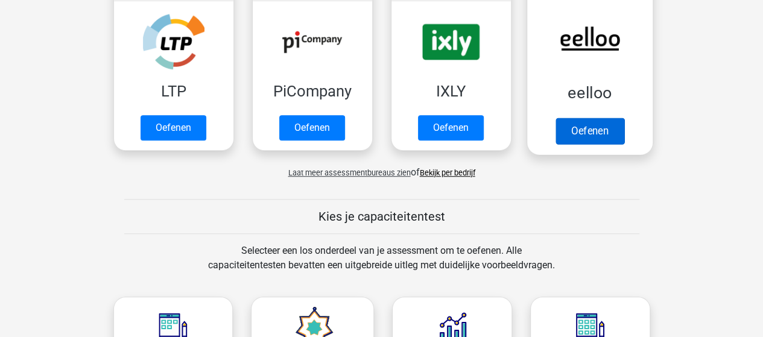
scroll to position [362, 0]
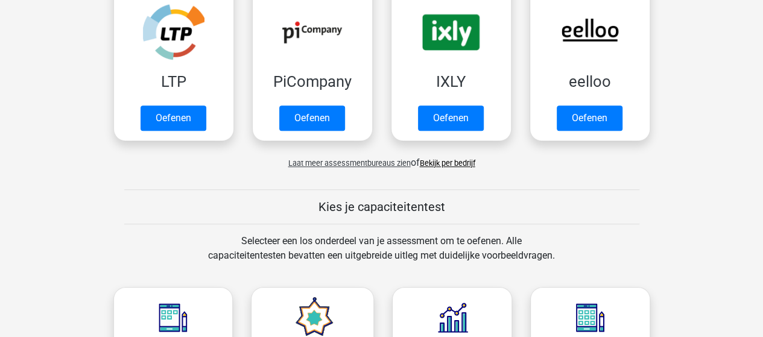
click at [452, 165] on link "Bekijk per bedrijf" at bounding box center [447, 163] width 55 height 9
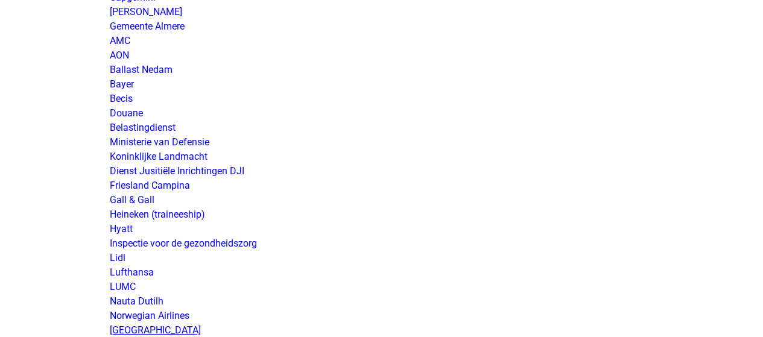
scroll to position [1929, 0]
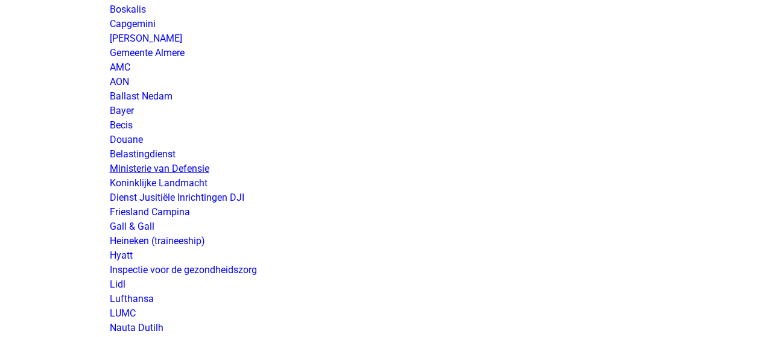
click at [192, 163] on link "Ministerie van Defensie" at bounding box center [159, 168] width 99 height 11
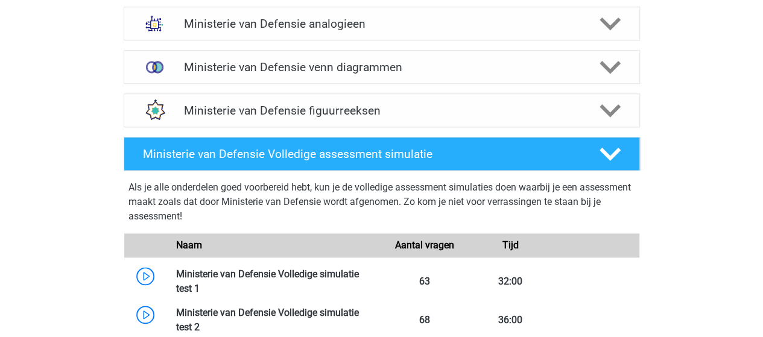
scroll to position [543, 0]
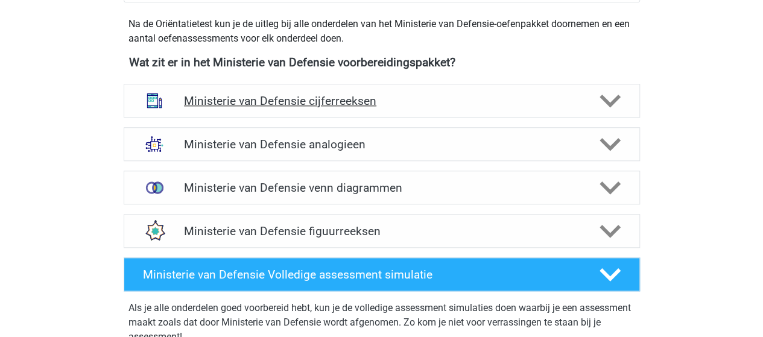
click at [301, 97] on h4 "Ministerie van Defensie cijferreeksen" at bounding box center [381, 101] width 395 height 14
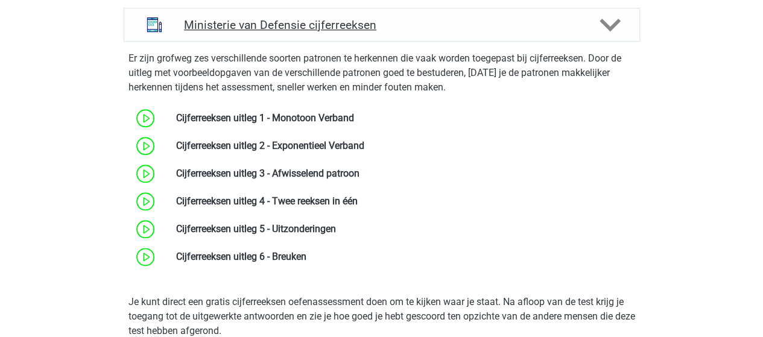
scroll to position [603, 0]
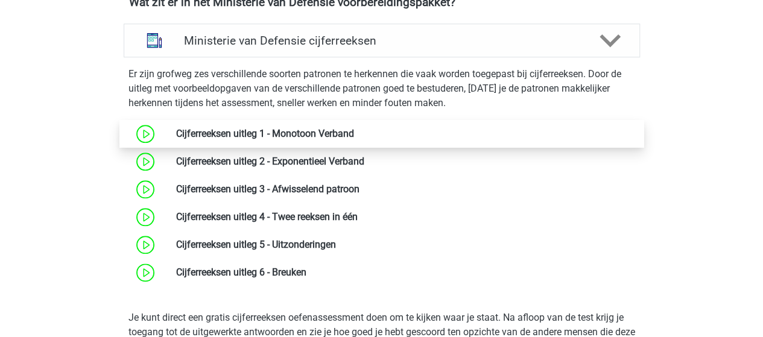
click at [354, 133] on link at bounding box center [354, 133] width 0 height 11
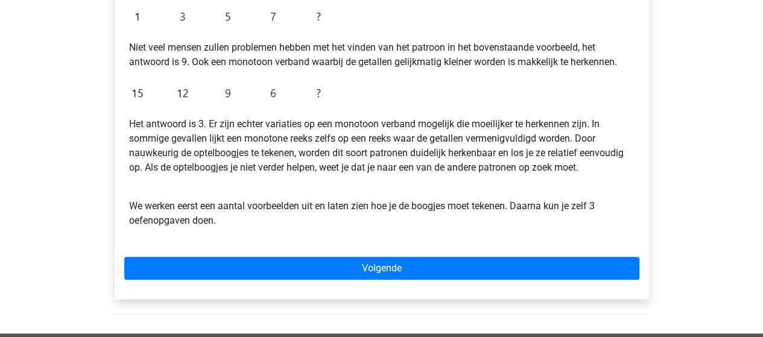
scroll to position [362, 0]
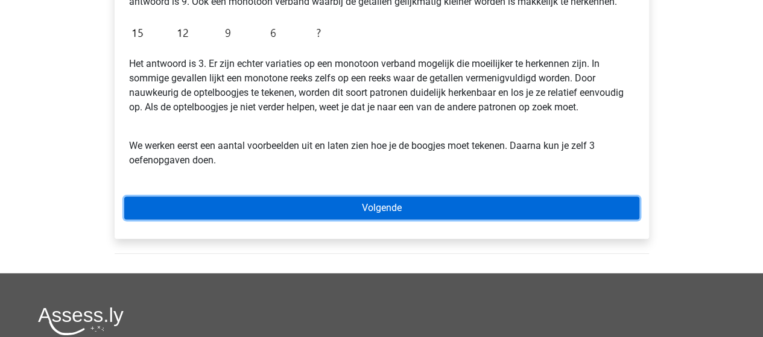
click at [406, 211] on link "Volgende" at bounding box center [381, 208] width 515 height 23
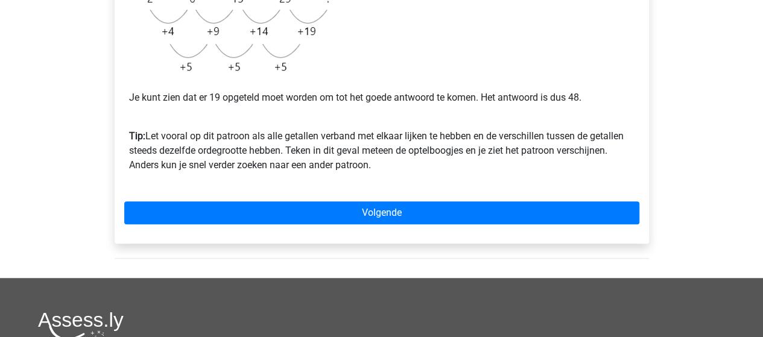
scroll to position [362, 0]
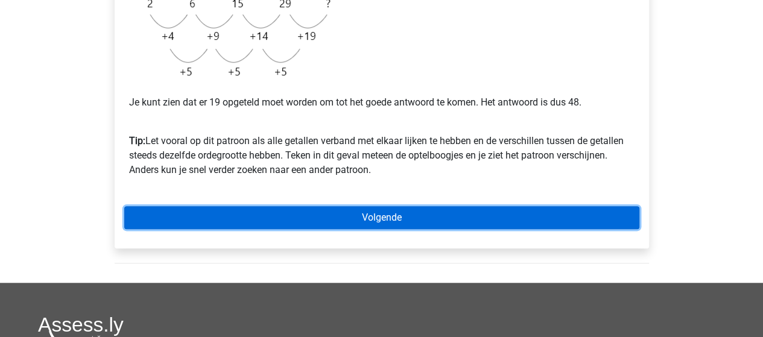
click at [378, 213] on link "Volgende" at bounding box center [381, 217] width 515 height 23
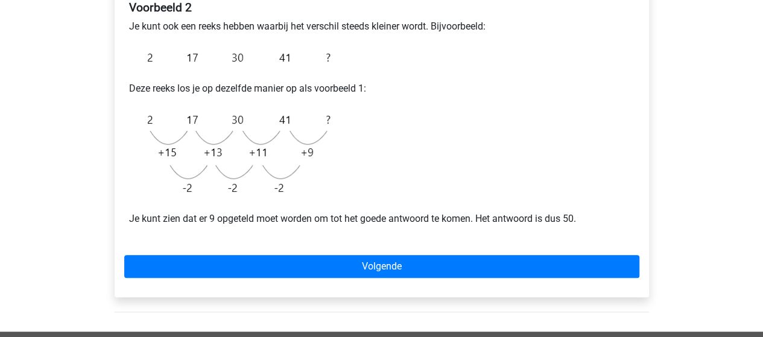
scroll to position [241, 0]
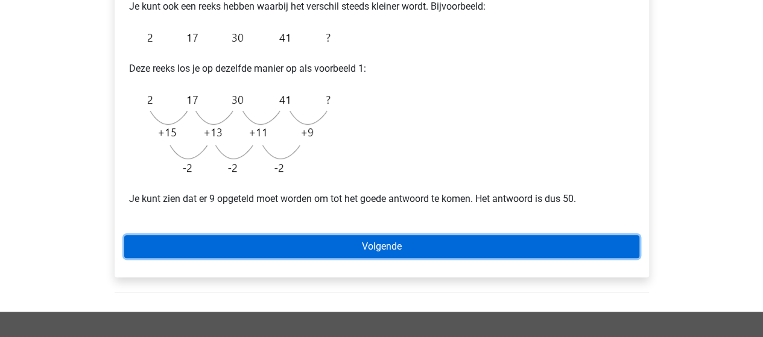
drag, startPoint x: 398, startPoint y: 242, endPoint x: 403, endPoint y: 239, distance: 6.2
click at [398, 242] on link "Volgende" at bounding box center [381, 246] width 515 height 23
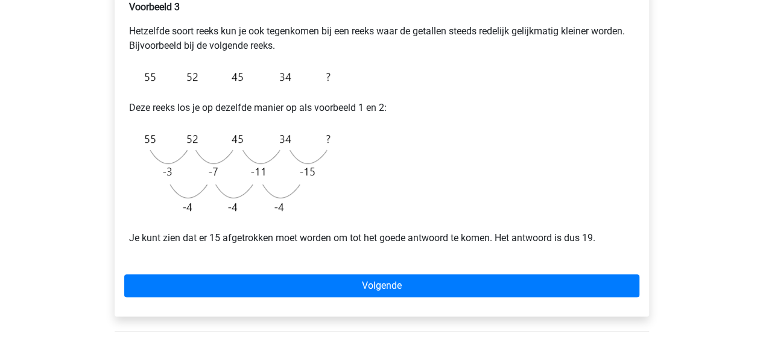
scroll to position [241, 0]
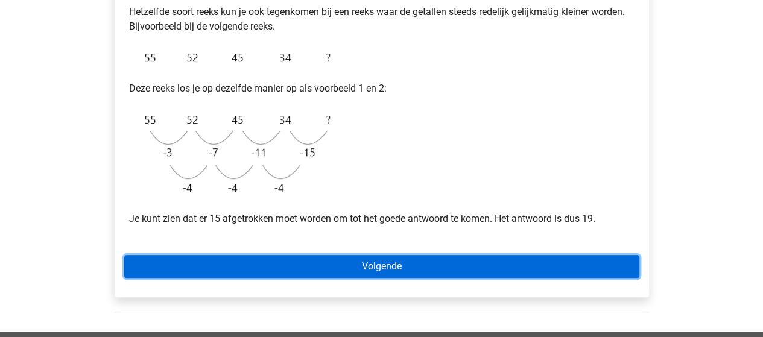
click at [379, 266] on link "Volgende" at bounding box center [381, 266] width 515 height 23
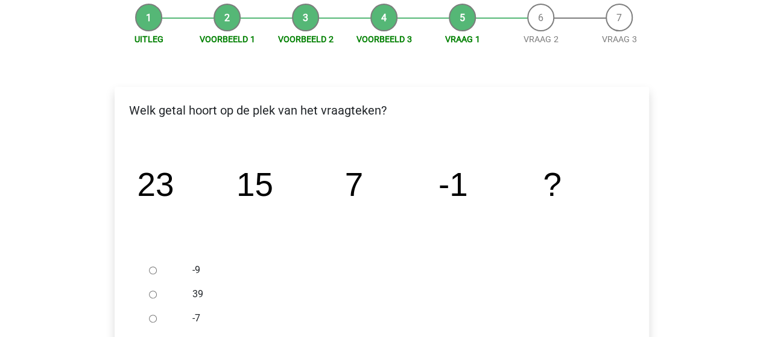
scroll to position [181, 0]
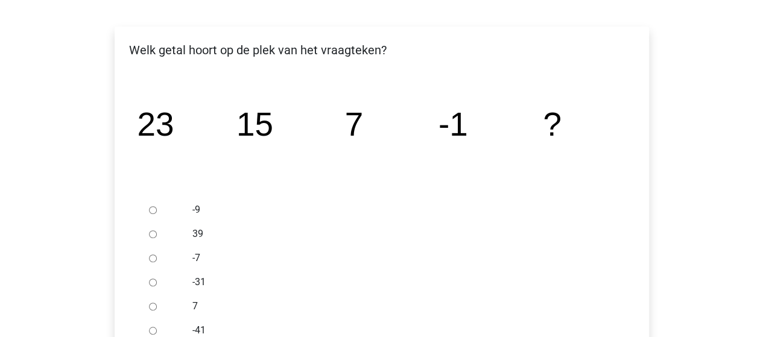
click at [152, 212] on input "-9" at bounding box center [153, 210] width 8 height 8
radio input "true"
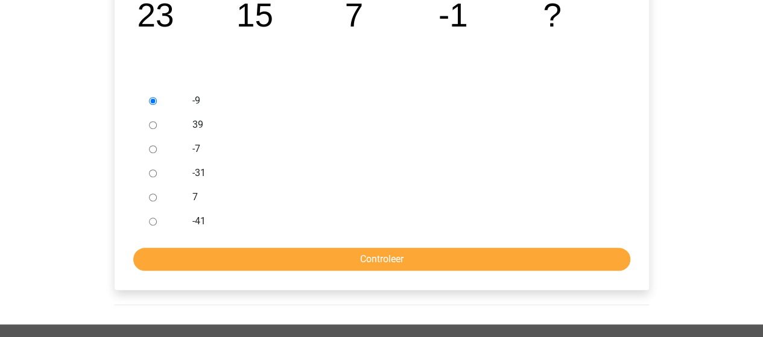
scroll to position [301, 0]
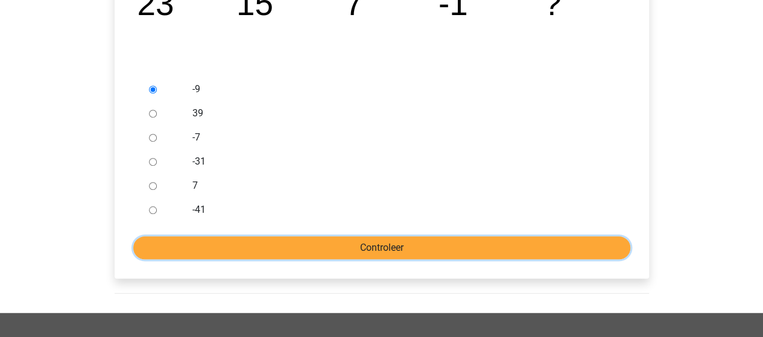
click at [289, 247] on input "Controleer" at bounding box center [381, 247] width 497 height 23
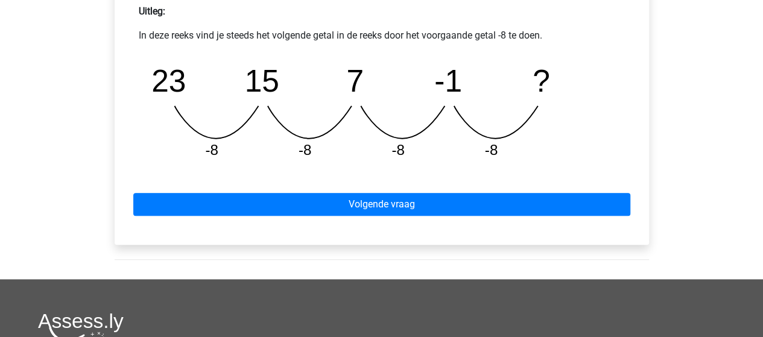
scroll to position [603, 0]
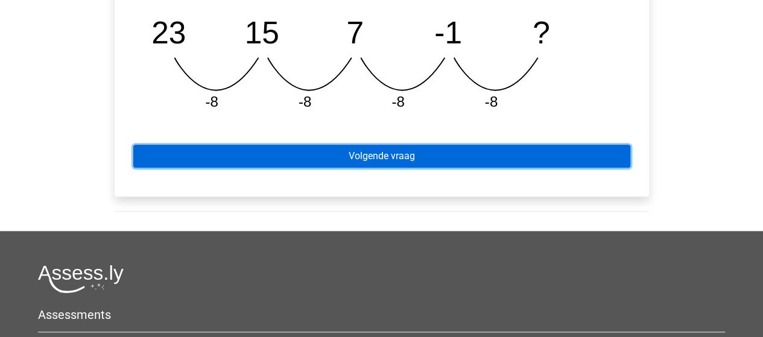
click at [396, 160] on link "Volgende vraag" at bounding box center [381, 156] width 497 height 23
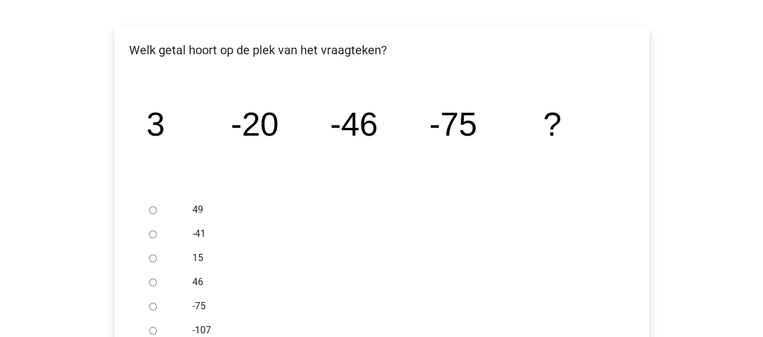
scroll to position [241, 0]
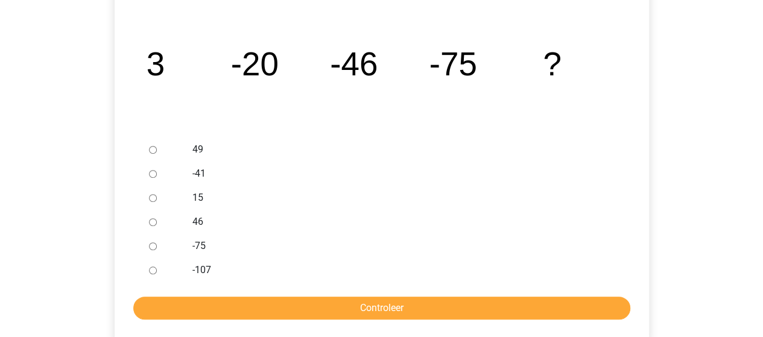
click at [143, 273] on ul "49 -41 15 46 -75 -107" at bounding box center [381, 209] width 515 height 145
click at [151, 273] on input "-107" at bounding box center [153, 270] width 8 height 8
radio input "true"
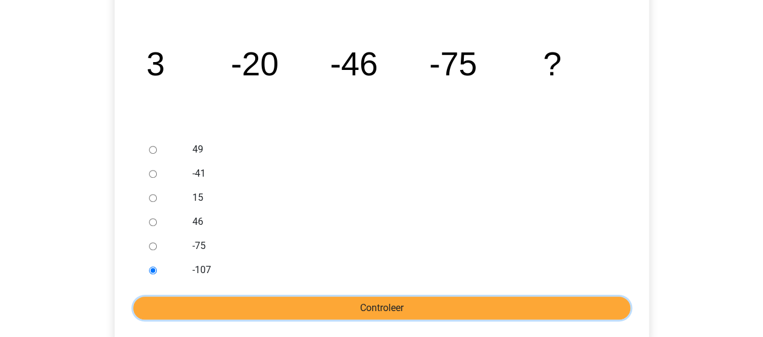
click at [251, 306] on input "Controleer" at bounding box center [381, 308] width 497 height 23
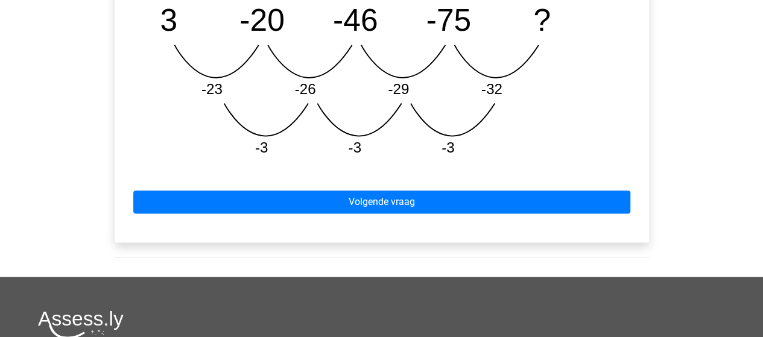
scroll to position [663, 0]
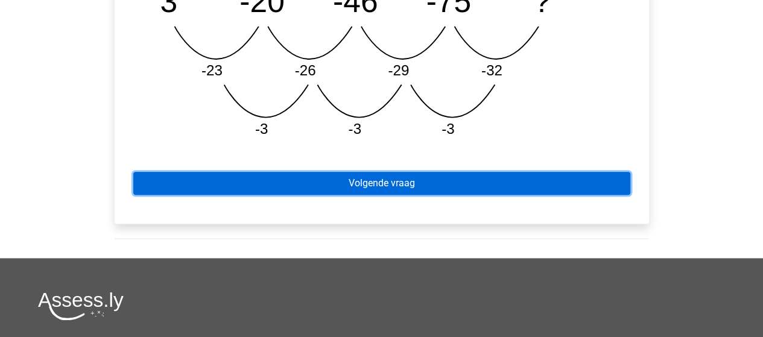
click at [382, 180] on link "Volgende vraag" at bounding box center [381, 183] width 497 height 23
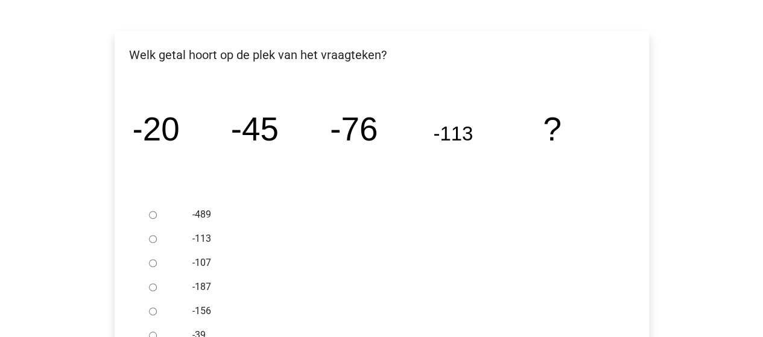
scroll to position [181, 0]
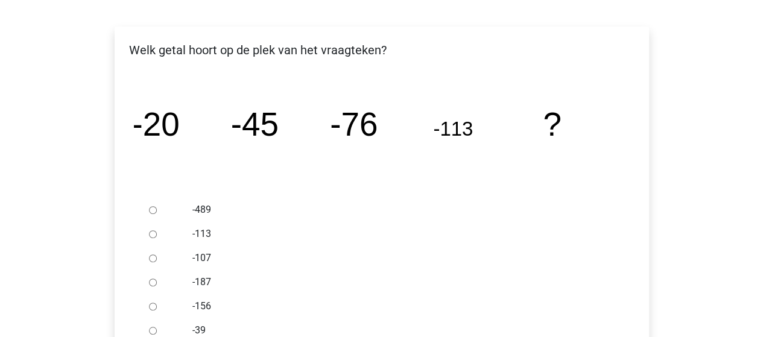
click at [151, 307] on input "-156" at bounding box center [153, 307] width 8 height 8
radio input "true"
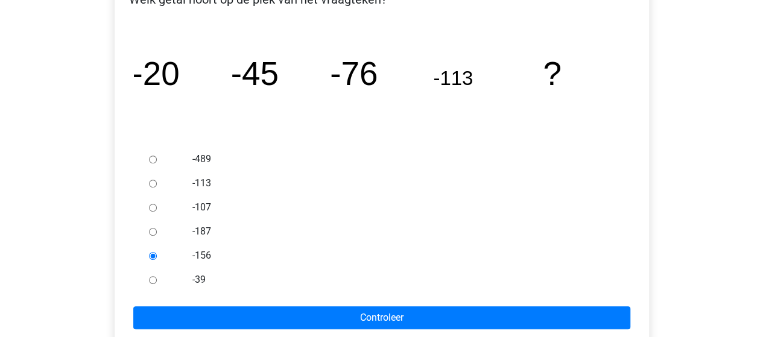
scroll to position [301, 0]
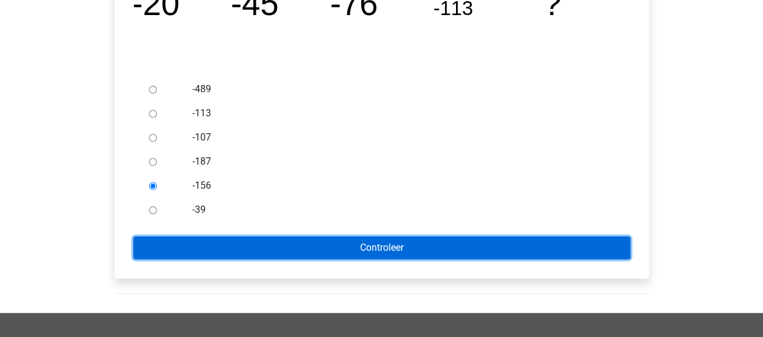
click at [323, 248] on input "Controleer" at bounding box center [381, 247] width 497 height 23
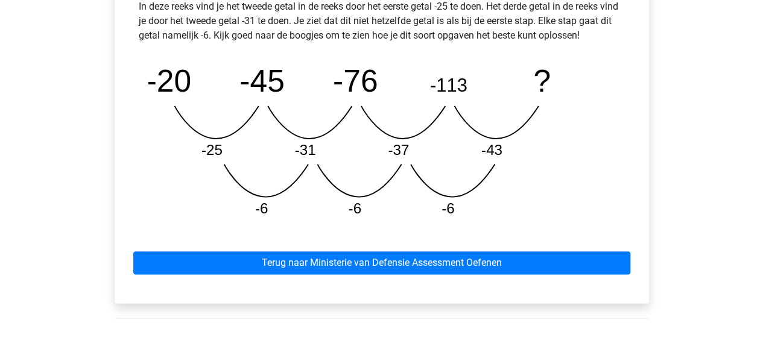
scroll to position [603, 0]
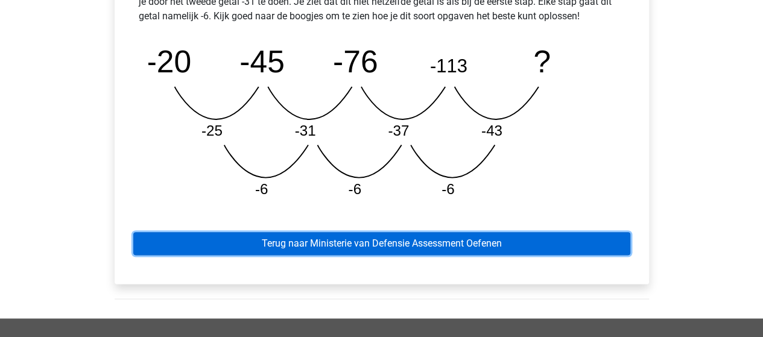
click at [340, 241] on link "Terug naar Ministerie van Defensie Assessment Oefenen" at bounding box center [381, 243] width 497 height 23
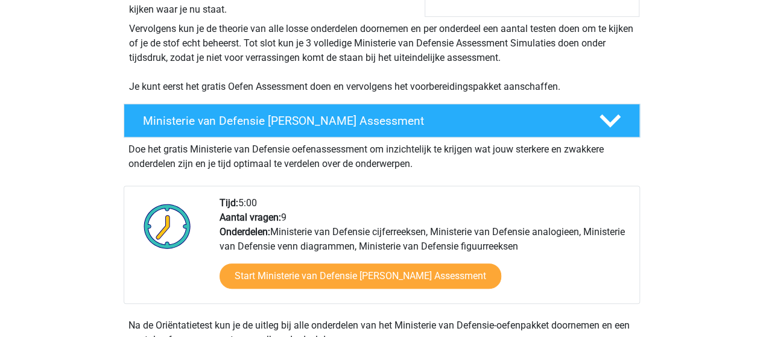
scroll to position [422, 0]
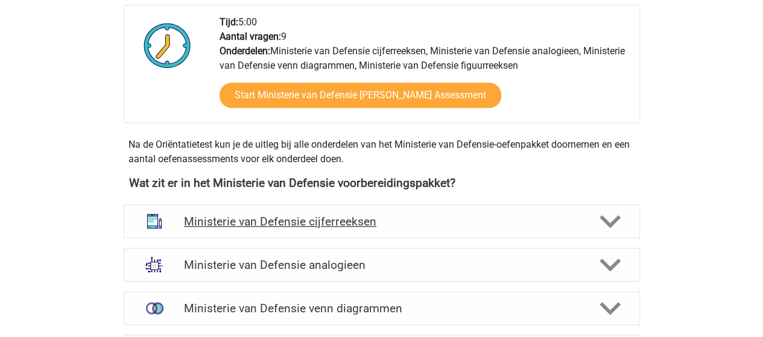
click at [304, 220] on h4 "Ministerie van Defensie cijferreeksen" at bounding box center [381, 222] width 395 height 14
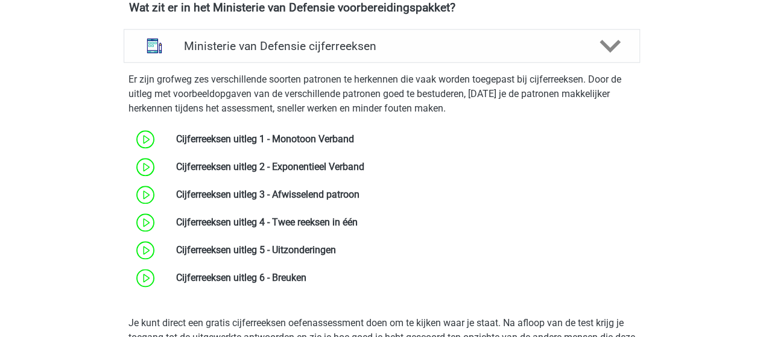
scroll to position [603, 0]
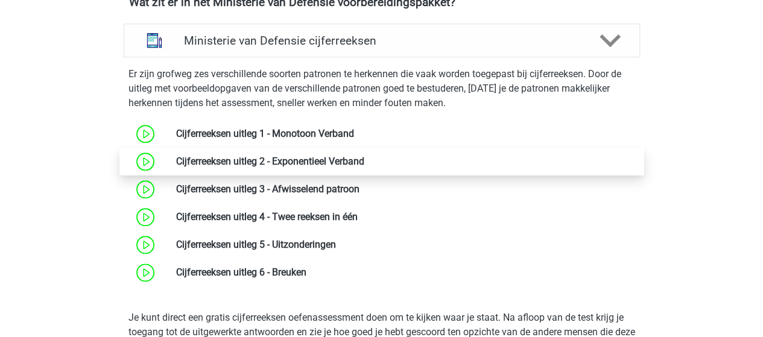
click at [364, 160] on link at bounding box center [364, 161] width 0 height 11
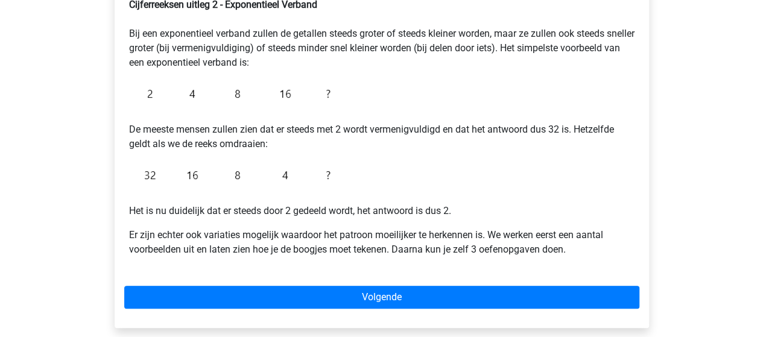
scroll to position [241, 0]
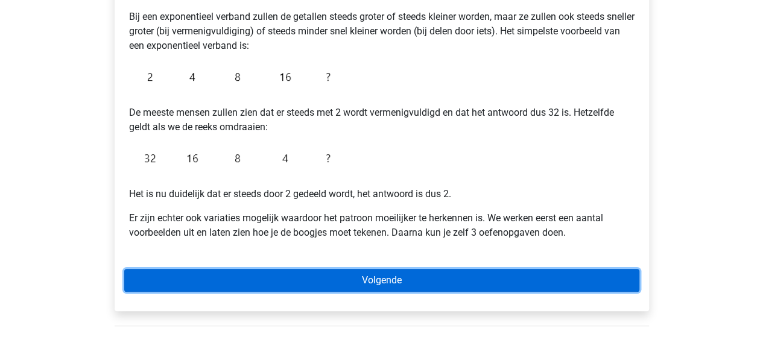
click at [401, 281] on link "Volgende" at bounding box center [381, 280] width 515 height 23
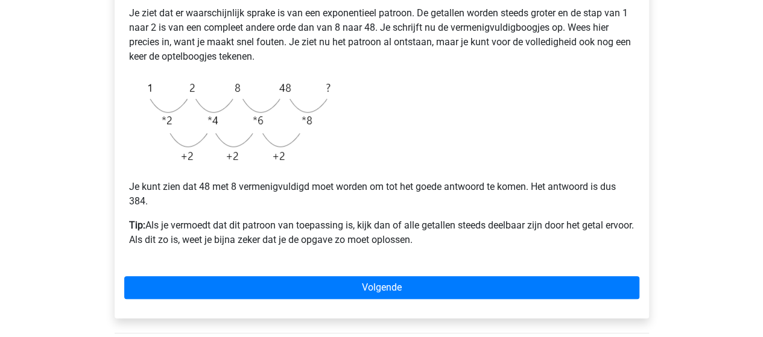
scroll to position [301, 0]
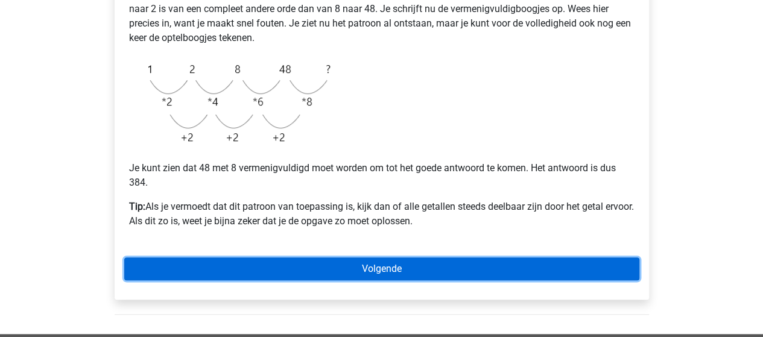
click at [380, 265] on link "Volgende" at bounding box center [381, 268] width 515 height 23
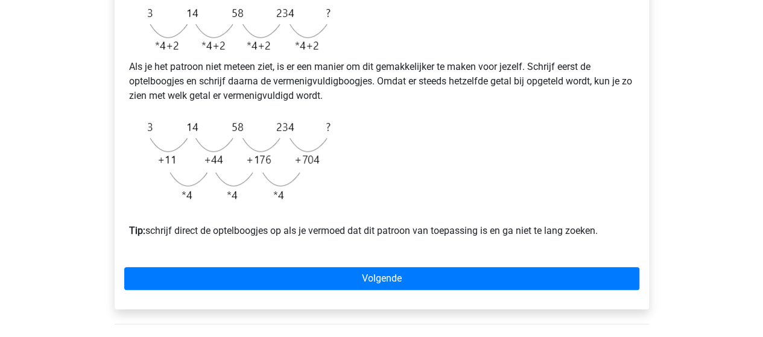
scroll to position [482, 0]
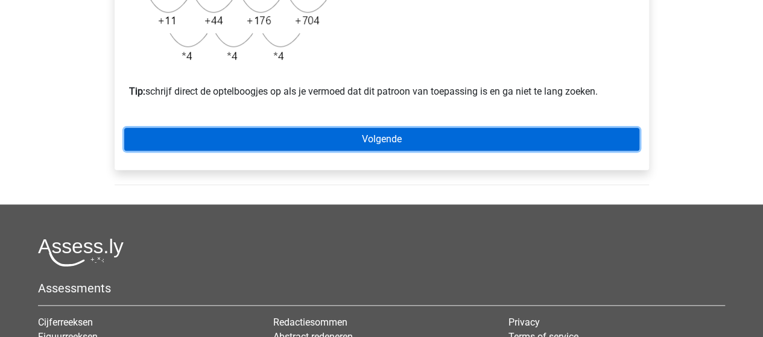
click at [374, 151] on link "Volgende" at bounding box center [381, 139] width 515 height 23
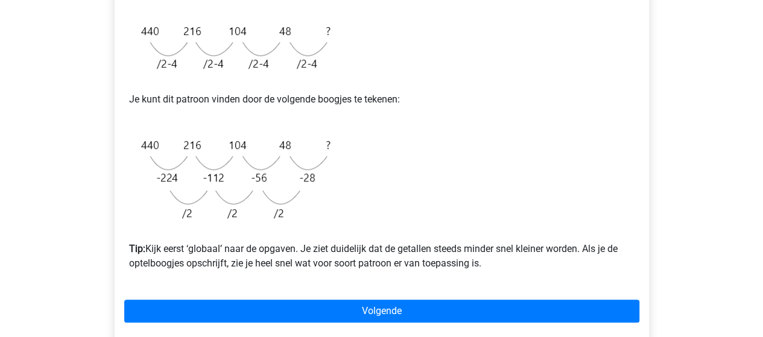
scroll to position [362, 0]
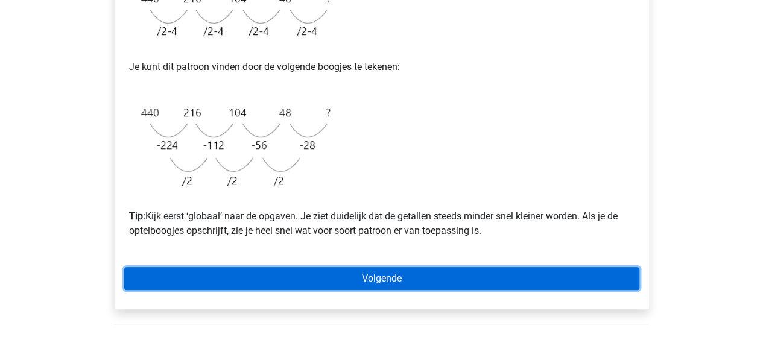
click at [391, 276] on link "Volgende" at bounding box center [381, 278] width 515 height 23
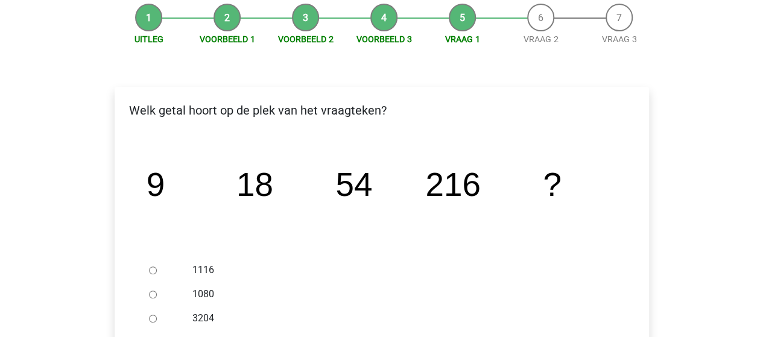
scroll to position [181, 0]
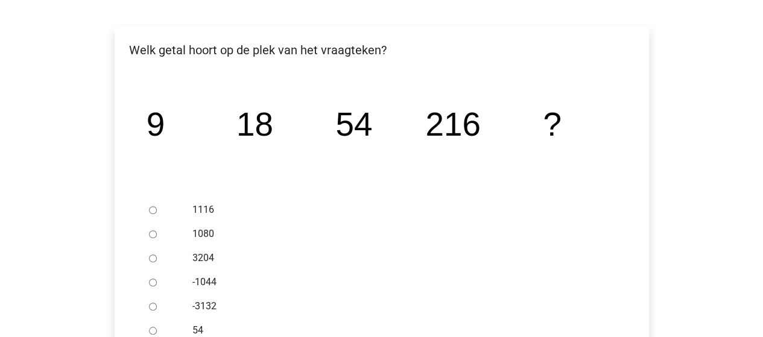
click at [151, 233] on input "1080" at bounding box center [153, 234] width 8 height 8
radio input "true"
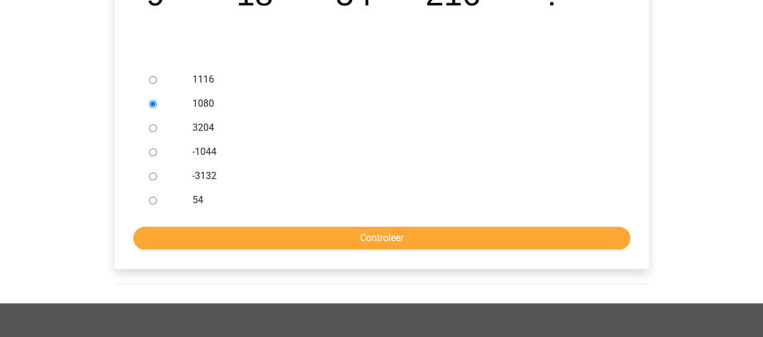
scroll to position [362, 0]
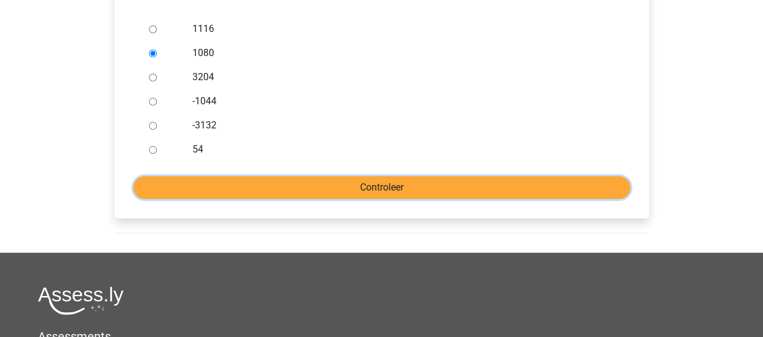
click at [306, 185] on input "Controleer" at bounding box center [381, 187] width 497 height 23
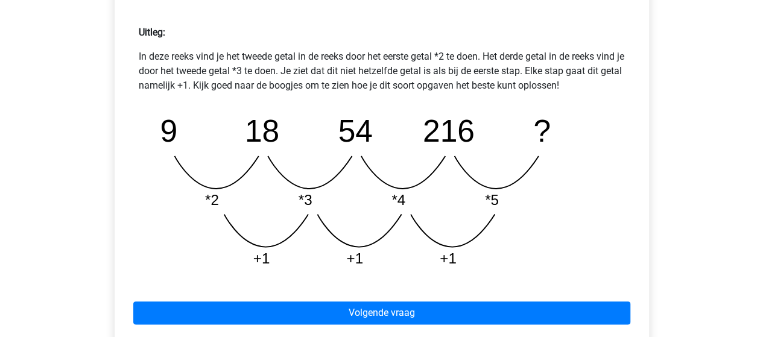
scroll to position [543, 0]
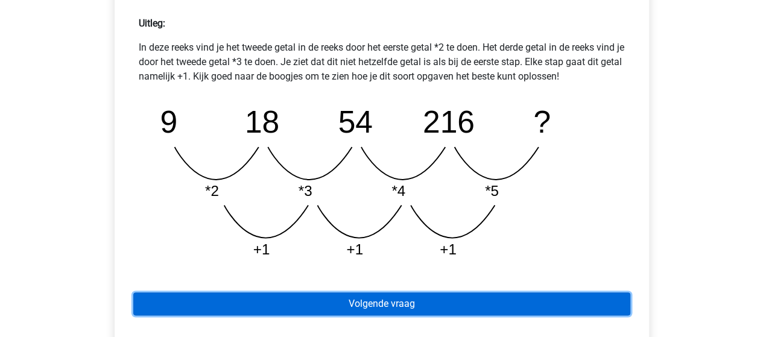
click at [387, 304] on link "Volgende vraag" at bounding box center [381, 303] width 497 height 23
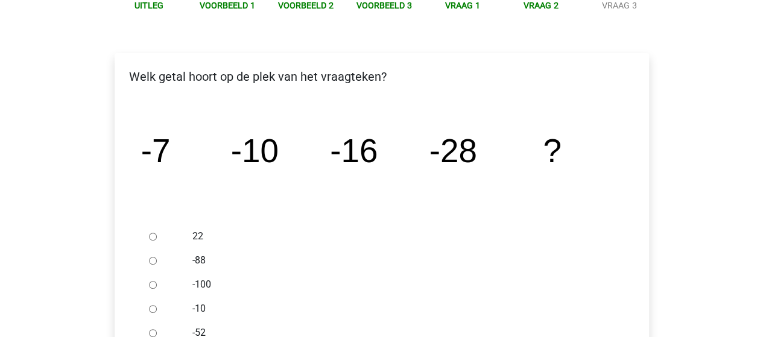
scroll to position [181, 0]
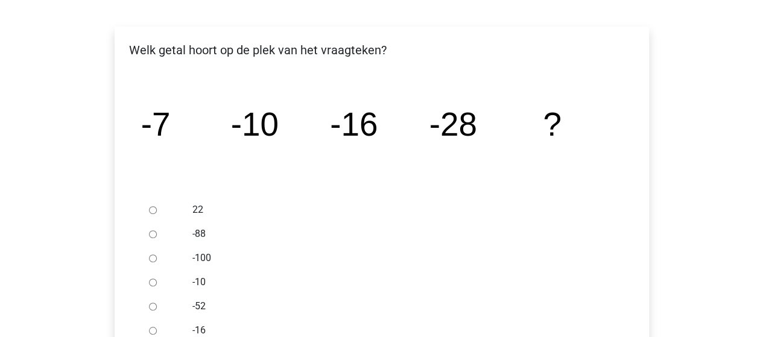
click at [157, 308] on div at bounding box center [164, 306] width 40 height 24
click at [154, 304] on input "-52" at bounding box center [153, 307] width 8 height 8
radio input "true"
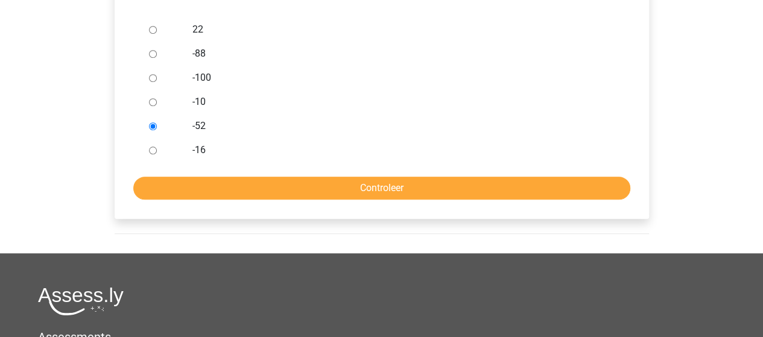
scroll to position [362, 0]
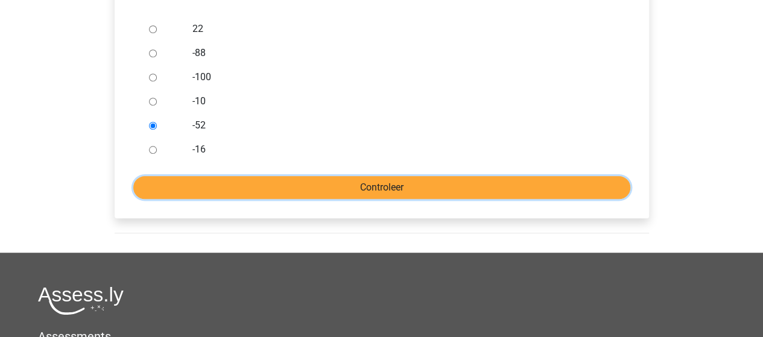
click at [366, 185] on input "Controleer" at bounding box center [381, 187] width 497 height 23
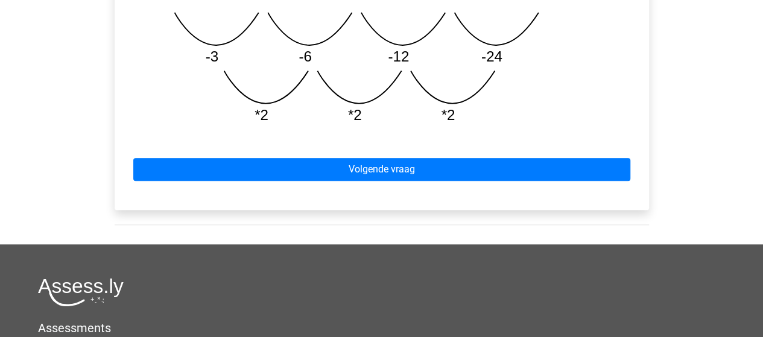
scroll to position [663, 0]
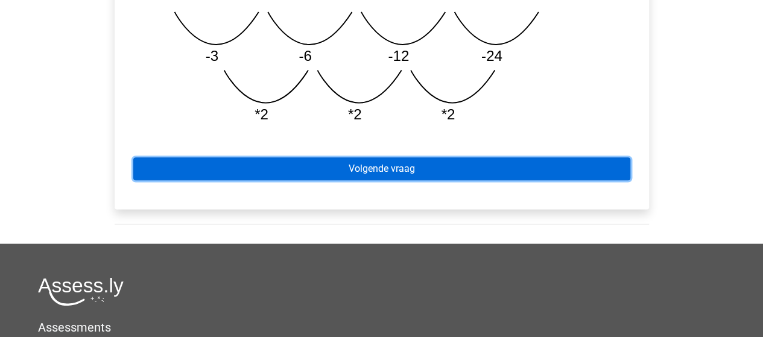
click at [386, 169] on link "Volgende vraag" at bounding box center [381, 168] width 497 height 23
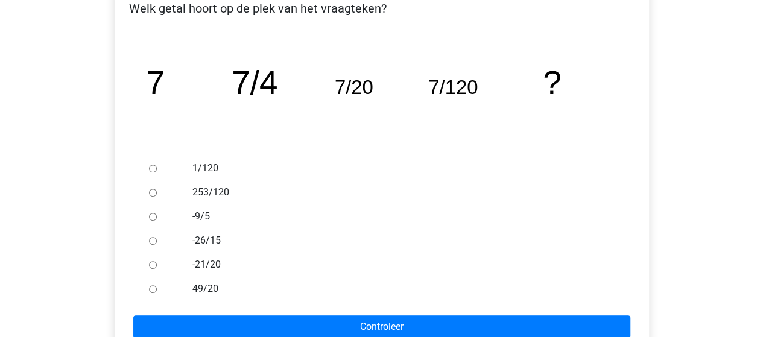
scroll to position [241, 0]
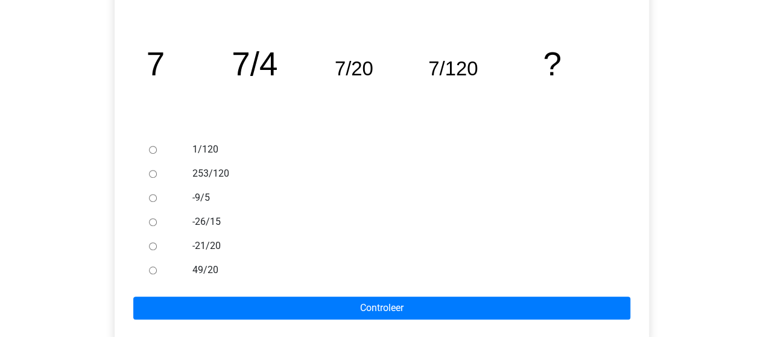
click at [154, 150] on input "1/120" at bounding box center [153, 150] width 8 height 8
radio input "true"
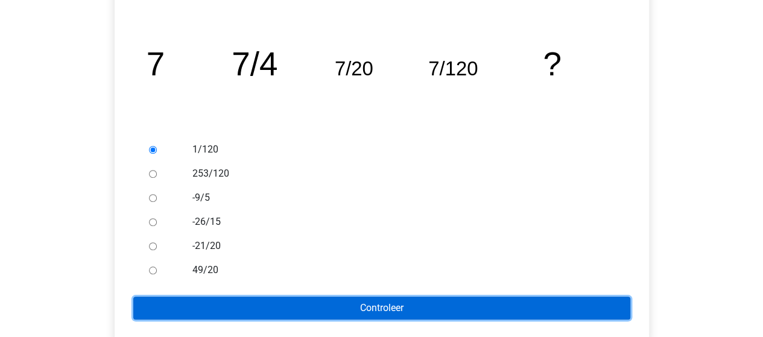
click at [351, 301] on input "Controleer" at bounding box center [381, 308] width 497 height 23
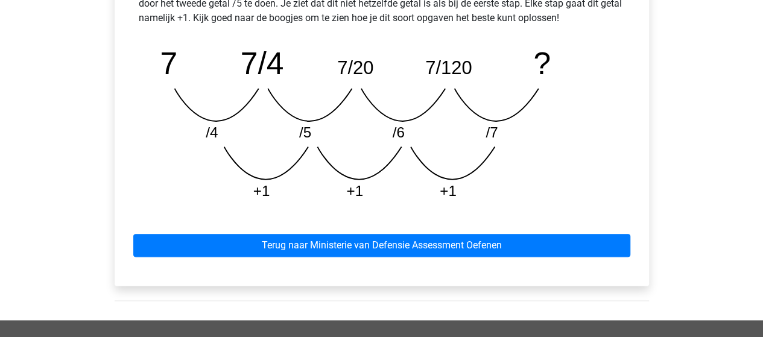
scroll to position [603, 0]
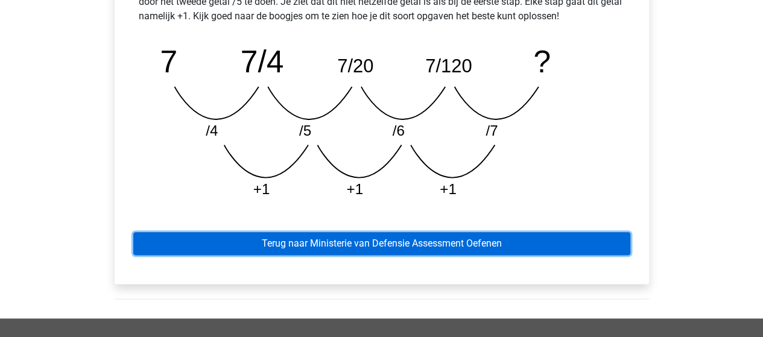
click at [421, 241] on link "Terug naar Ministerie van Defensie Assessment Oefenen" at bounding box center [381, 243] width 497 height 23
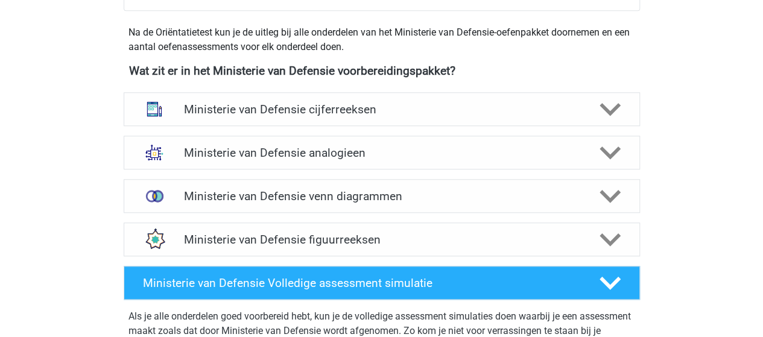
scroll to position [543, 0]
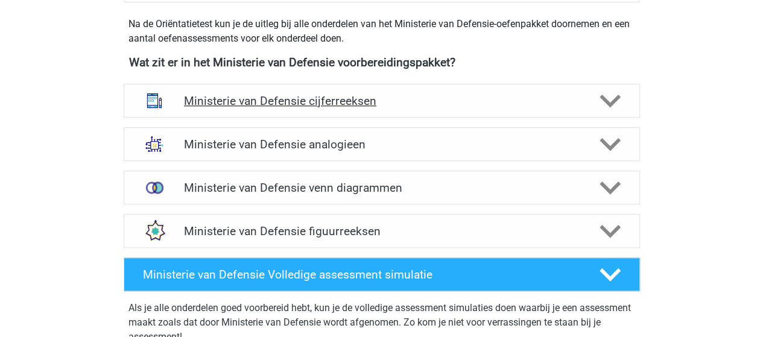
click at [294, 92] on div "Ministerie van Defensie cijferreeksen" at bounding box center [382, 101] width 516 height 34
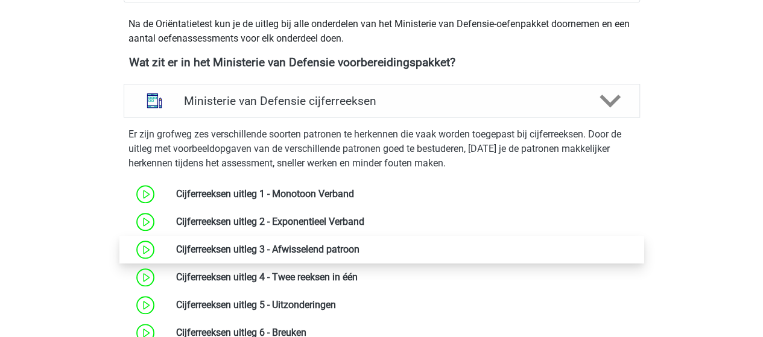
click at [359, 247] on link at bounding box center [359, 249] width 0 height 11
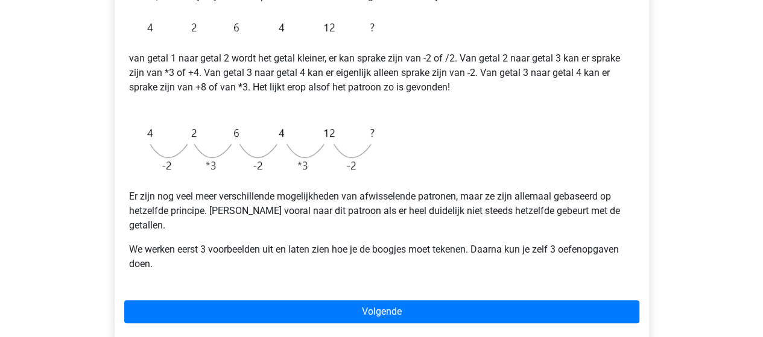
scroll to position [301, 0]
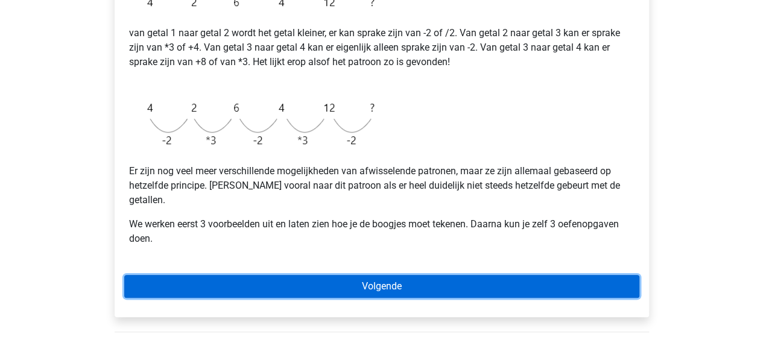
click at [417, 275] on link "Volgende" at bounding box center [381, 286] width 515 height 23
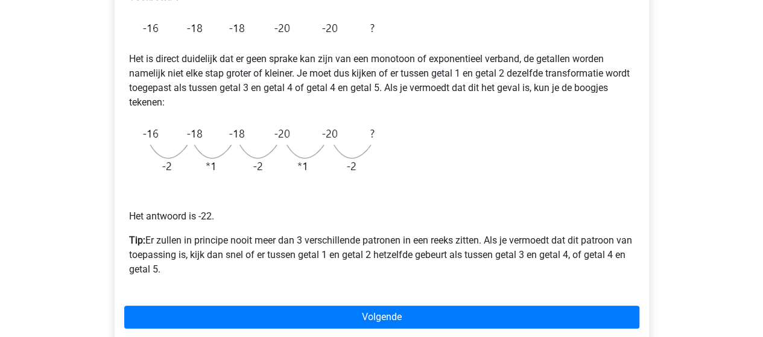
scroll to position [241, 0]
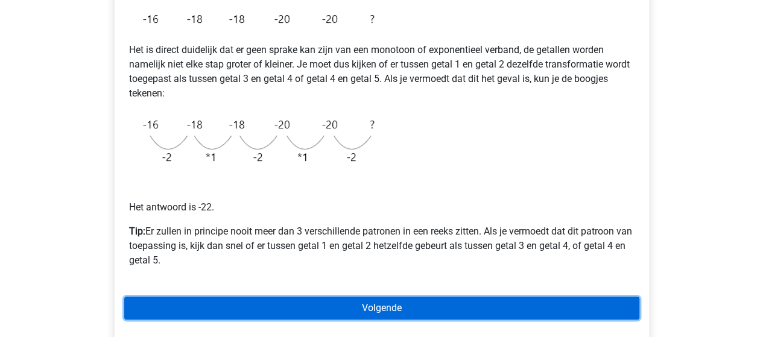
click at [388, 304] on link "Volgende" at bounding box center [381, 308] width 515 height 23
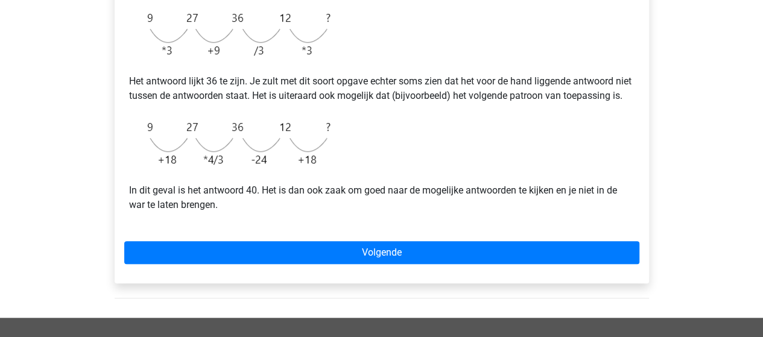
scroll to position [362, 0]
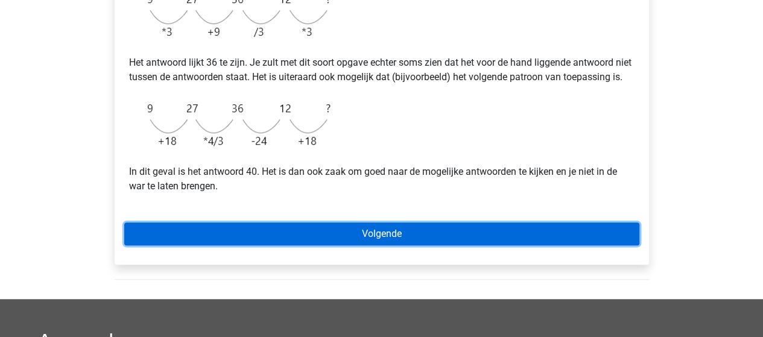
click at [389, 245] on link "Volgende" at bounding box center [381, 233] width 515 height 23
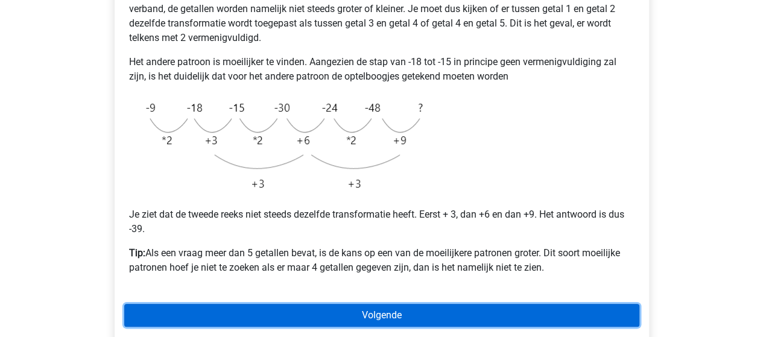
scroll to position [301, 0]
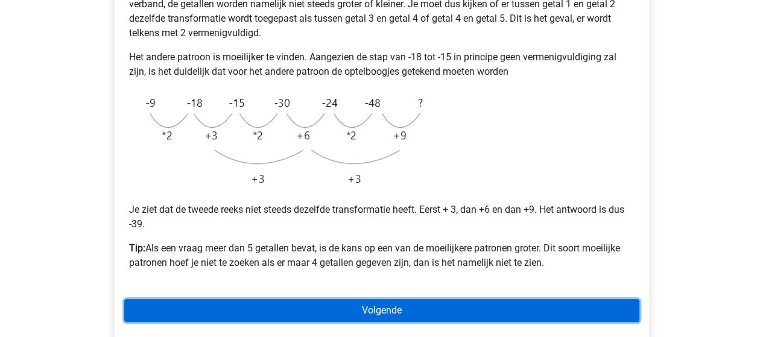
click at [374, 307] on link "Volgende" at bounding box center [381, 310] width 515 height 23
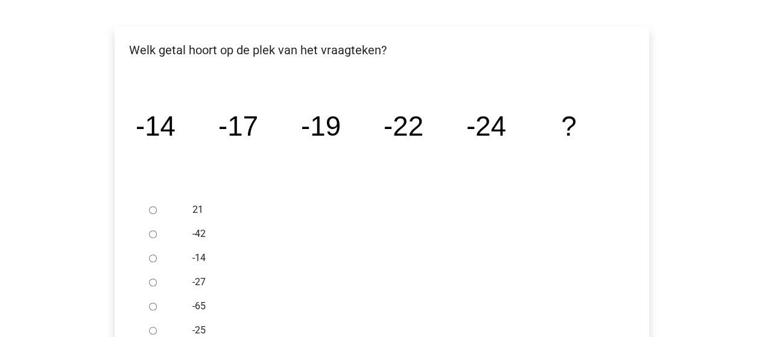
scroll to position [241, 0]
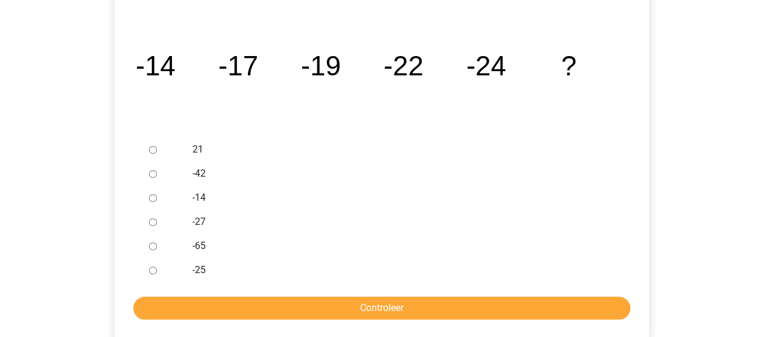
click at [153, 224] on input "-27" at bounding box center [153, 222] width 8 height 8
radio input "true"
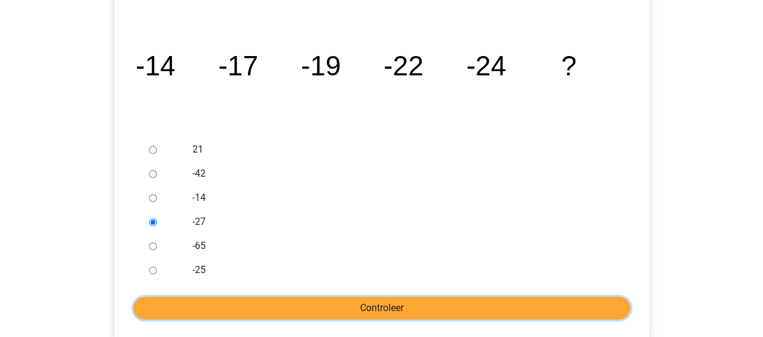
click at [344, 300] on input "Controleer" at bounding box center [381, 308] width 497 height 23
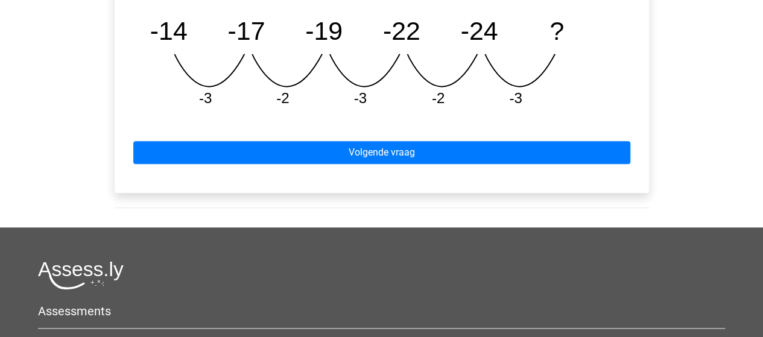
scroll to position [663, 0]
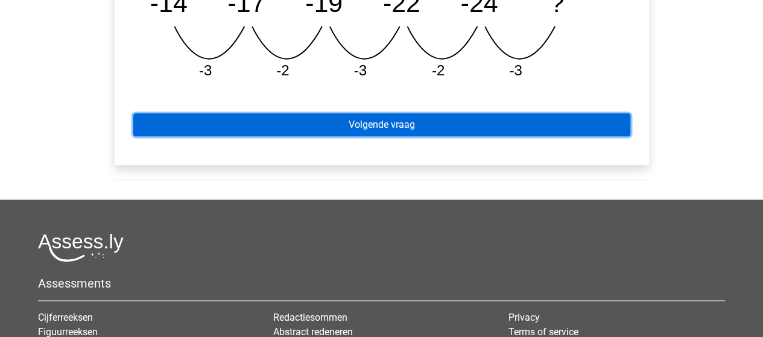
click at [372, 121] on link "Volgende vraag" at bounding box center [381, 124] width 497 height 23
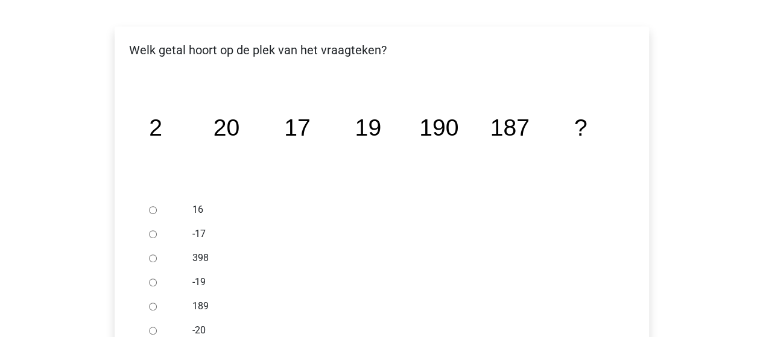
scroll to position [241, 0]
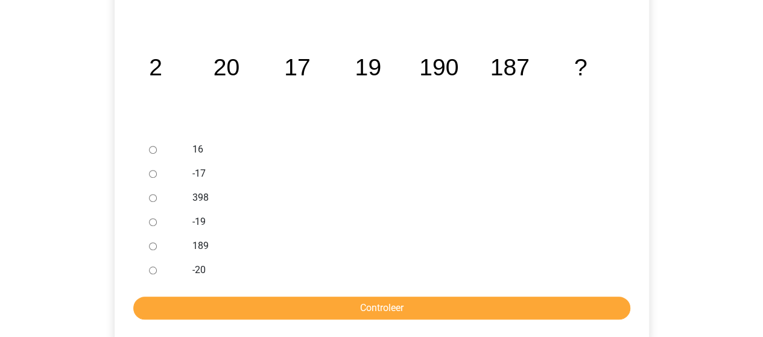
click at [153, 247] on input "189" at bounding box center [153, 246] width 8 height 8
radio input "true"
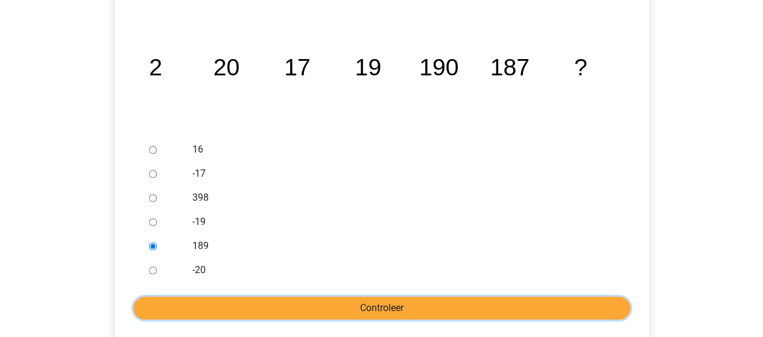
click at [311, 303] on input "Controleer" at bounding box center [381, 308] width 497 height 23
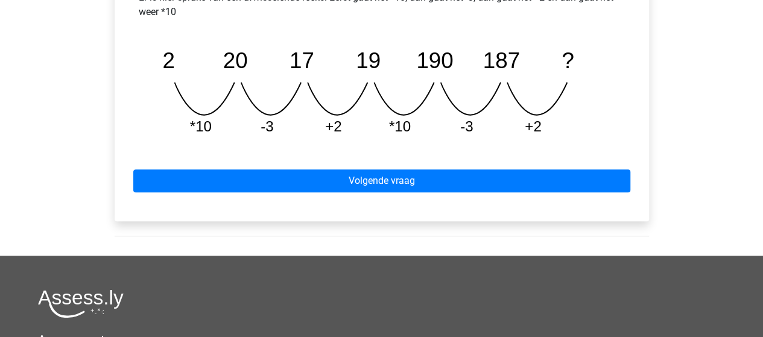
scroll to position [603, 0]
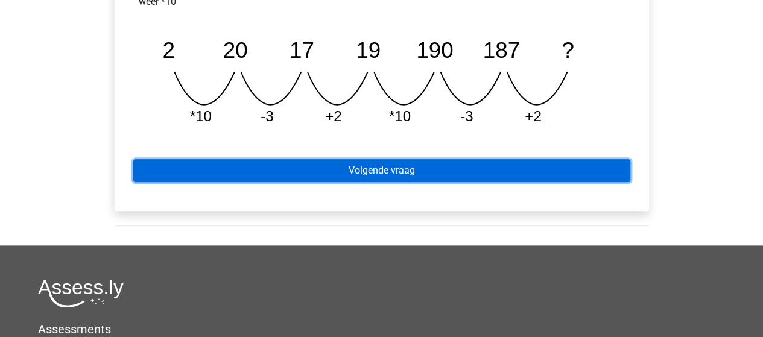
click at [407, 169] on link "Volgende vraag" at bounding box center [381, 170] width 497 height 23
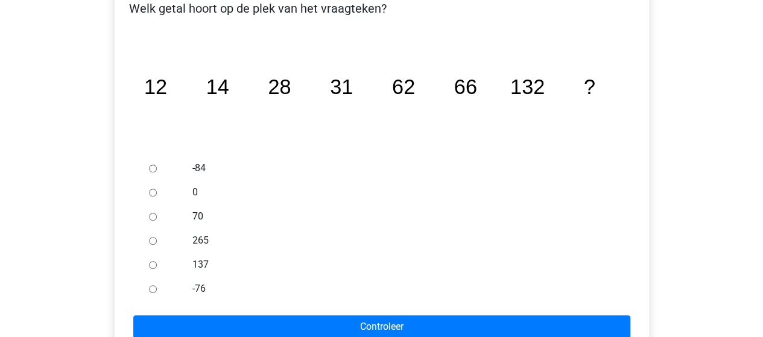
scroll to position [241, 0]
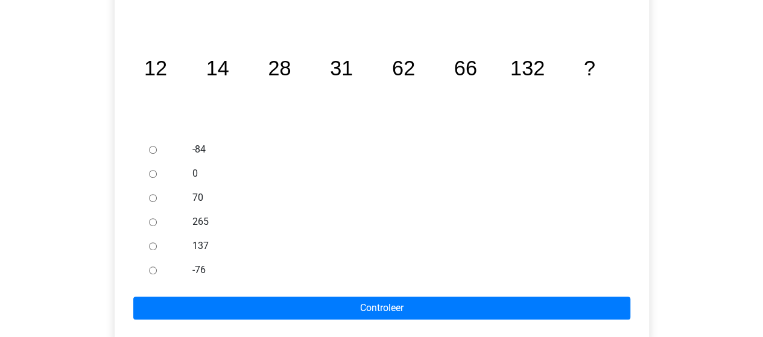
click at [157, 247] on div at bounding box center [164, 246] width 40 height 24
click at [153, 247] on input "137" at bounding box center [153, 246] width 8 height 8
radio input "true"
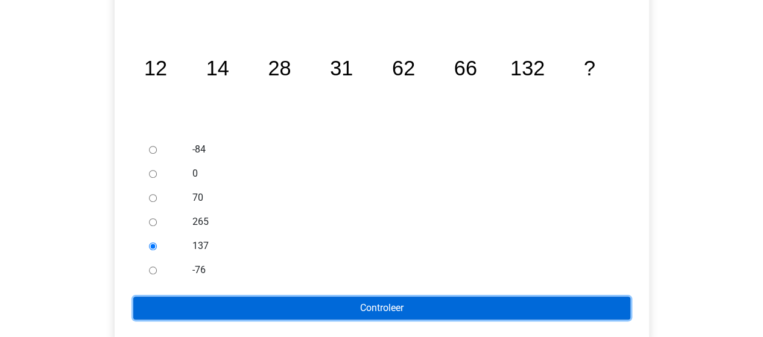
click at [333, 307] on input "Controleer" at bounding box center [381, 308] width 497 height 23
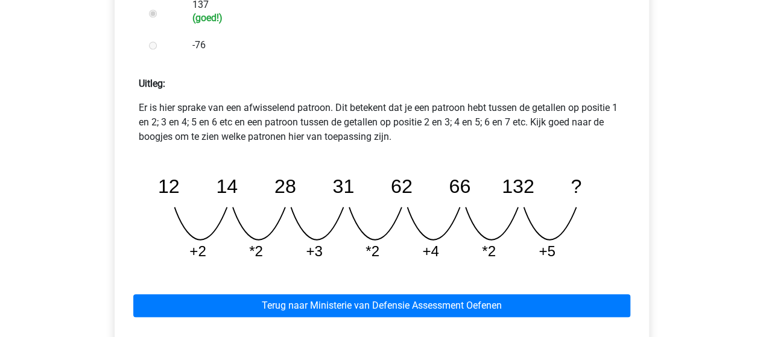
scroll to position [543, 0]
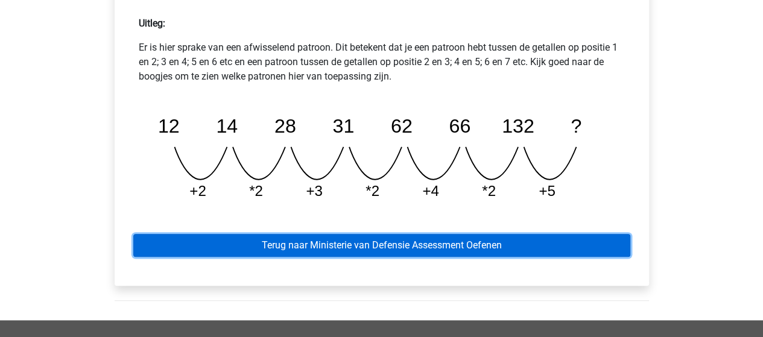
click at [408, 247] on link "Terug naar Ministerie van Defensie Assessment Oefenen" at bounding box center [381, 245] width 497 height 23
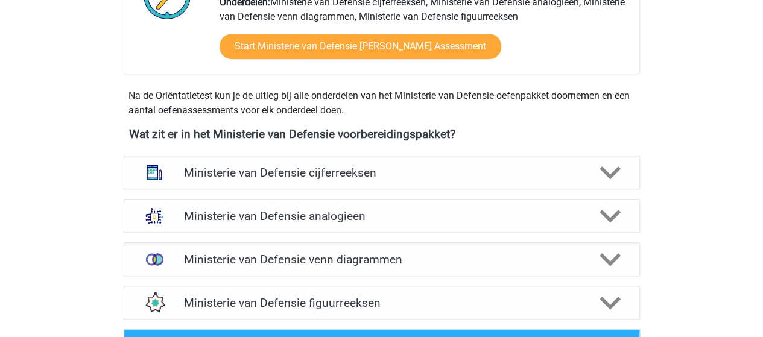
scroll to position [482, 0]
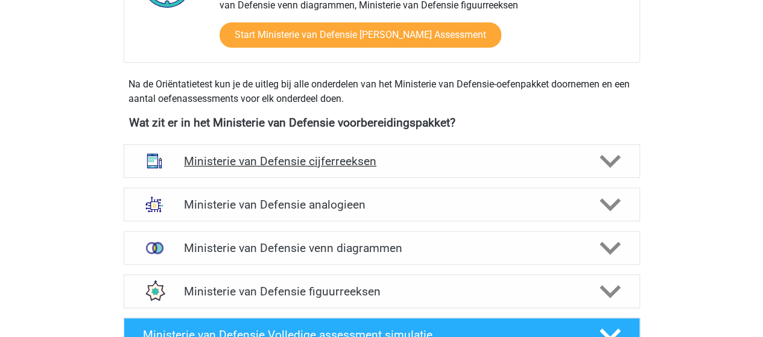
click at [292, 163] on h4 "Ministerie van Defensie cijferreeksen" at bounding box center [381, 161] width 395 height 14
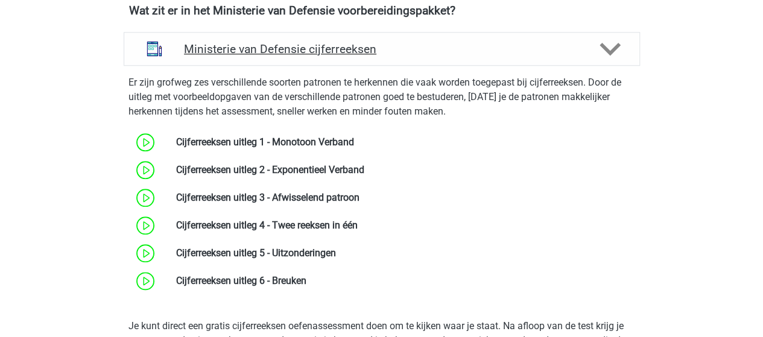
scroll to position [603, 0]
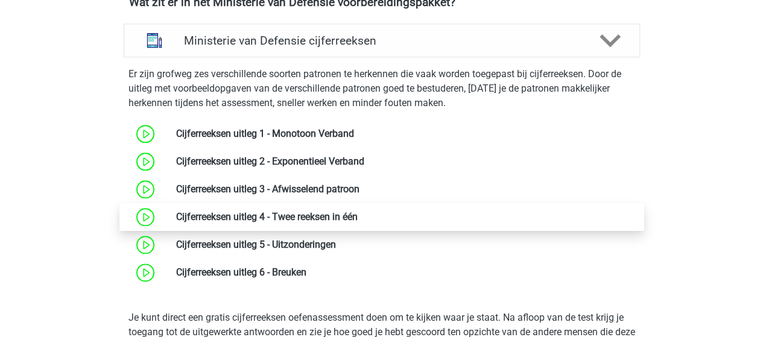
click at [358, 213] on link at bounding box center [358, 216] width 0 height 11
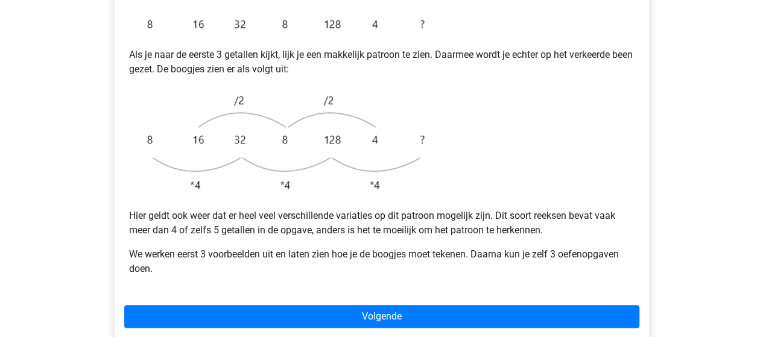
scroll to position [301, 0]
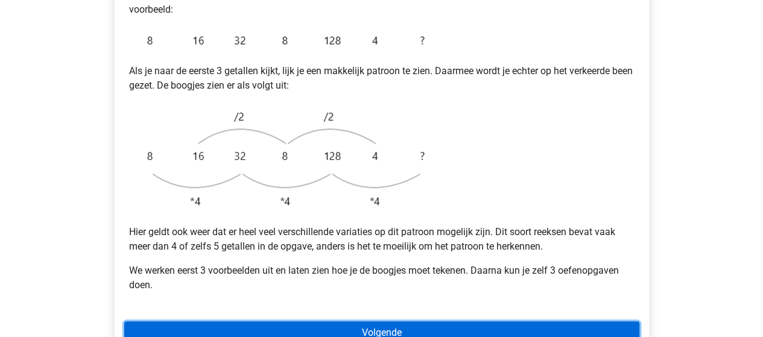
click at [362, 321] on link "Volgende" at bounding box center [381, 332] width 515 height 23
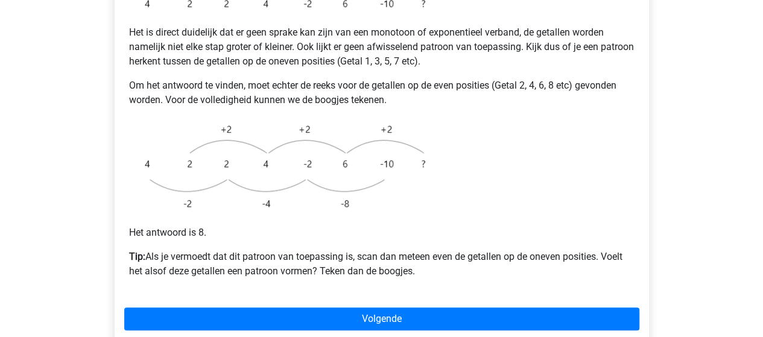
scroll to position [301, 0]
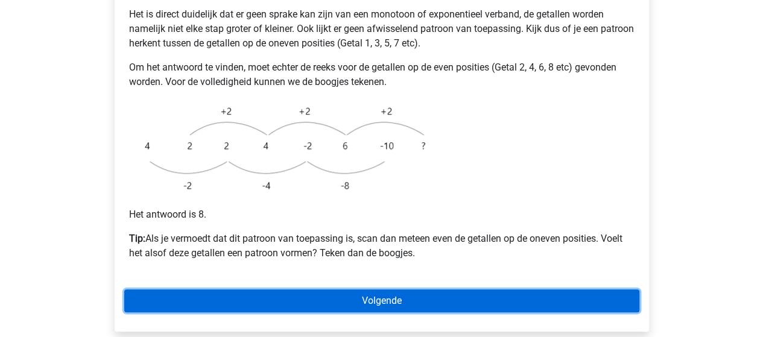
click at [405, 289] on link "Volgende" at bounding box center [381, 300] width 515 height 23
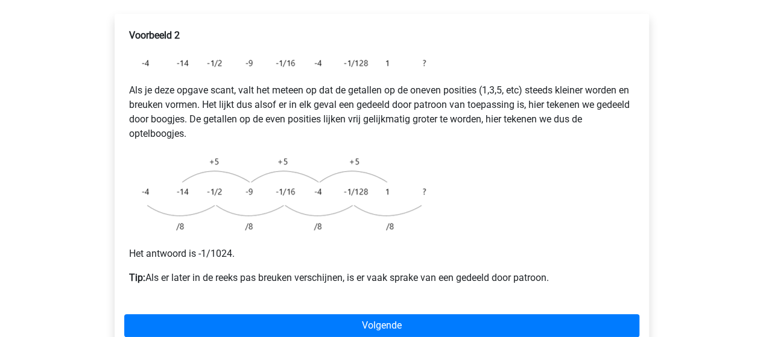
scroll to position [241, 0]
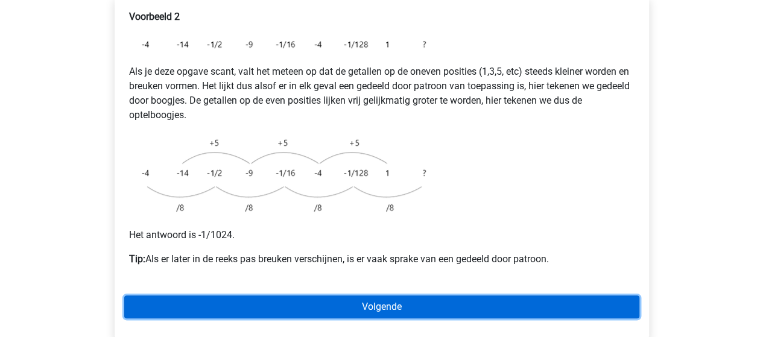
click at [392, 295] on link "Volgende" at bounding box center [381, 306] width 515 height 23
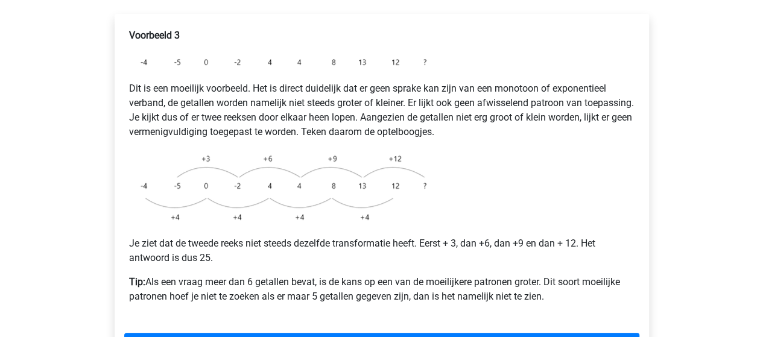
scroll to position [241, 0]
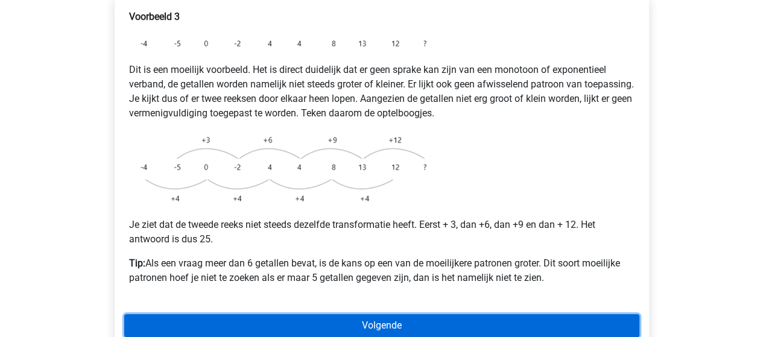
click at [376, 314] on link "Volgende" at bounding box center [381, 325] width 515 height 23
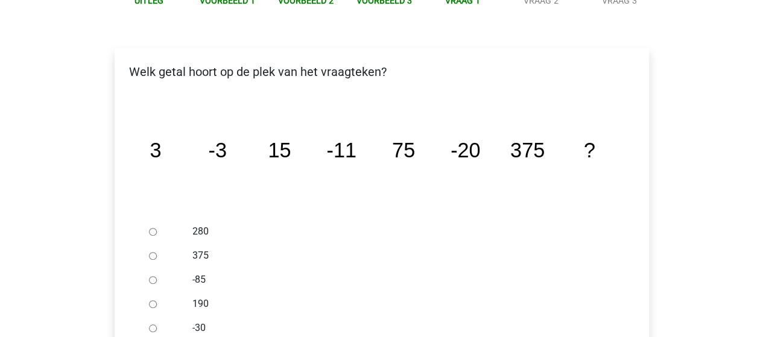
scroll to position [241, 0]
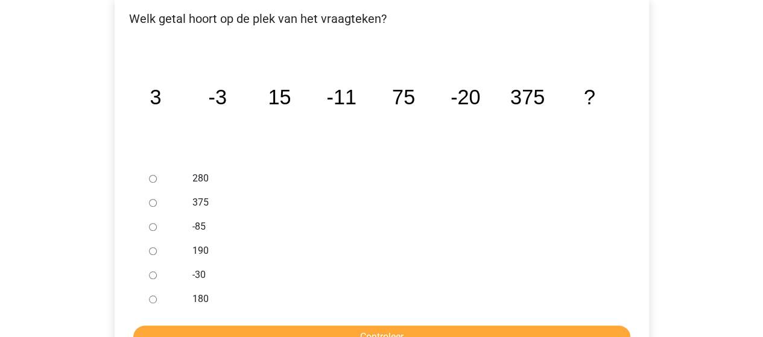
click at [154, 271] on input "-30" at bounding box center [153, 275] width 8 height 8
radio input "true"
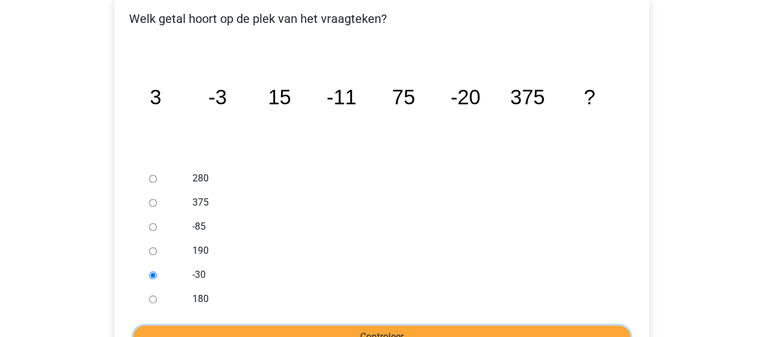
click at [382, 326] on input "Controleer" at bounding box center [381, 337] width 497 height 23
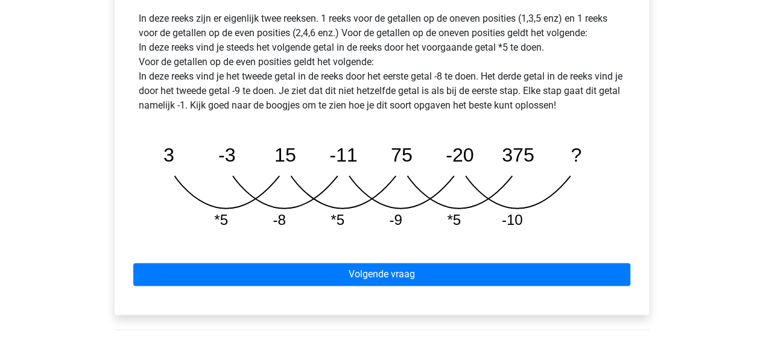
scroll to position [663, 0]
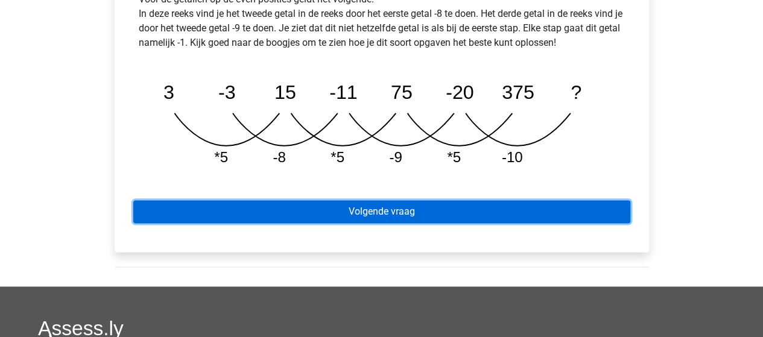
click at [393, 200] on link "Volgende vraag" at bounding box center [381, 211] width 497 height 23
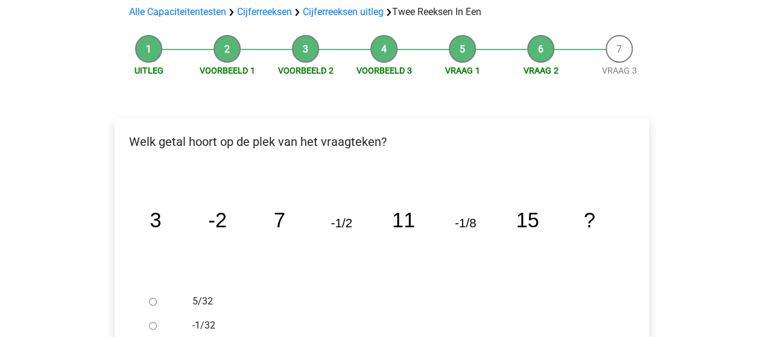
scroll to position [121, 0]
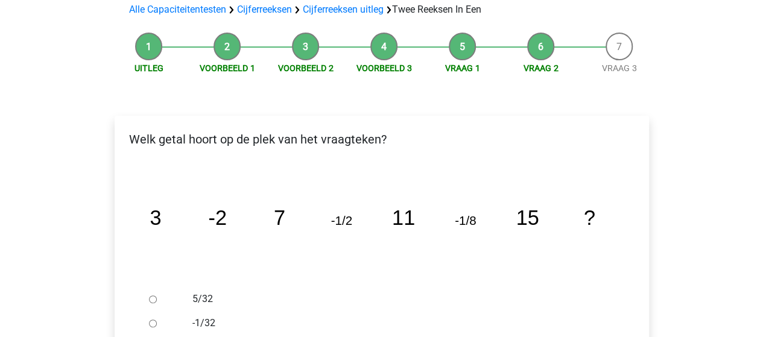
click at [153, 320] on input "-1/32" at bounding box center [153, 324] width 8 height 8
radio input "true"
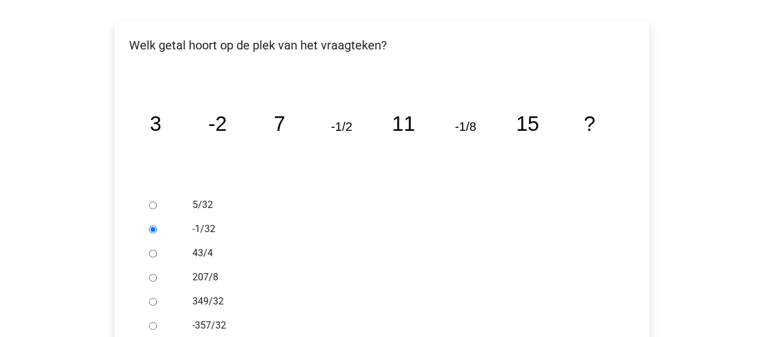
scroll to position [241, 0]
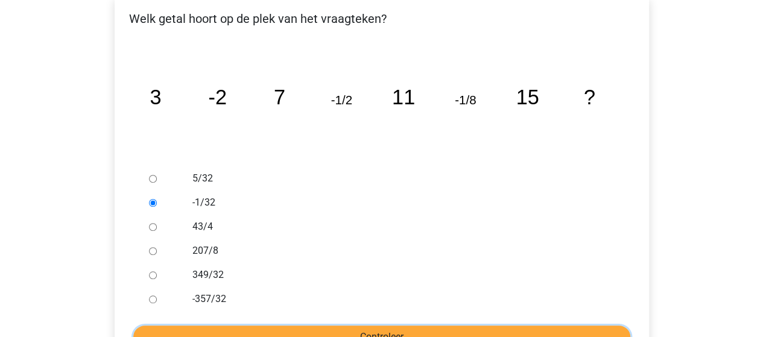
click at [300, 326] on input "Controleer" at bounding box center [381, 337] width 497 height 23
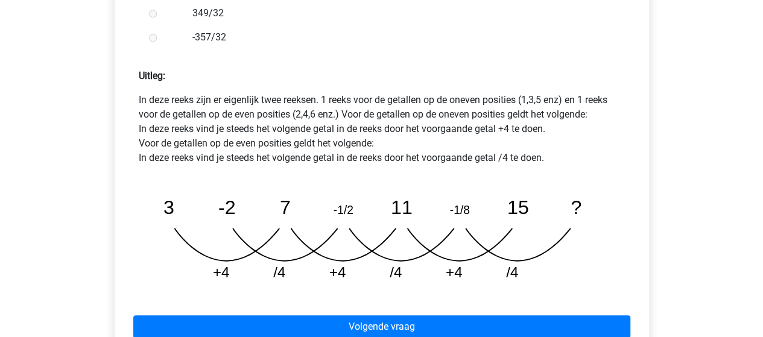
scroll to position [543, 0]
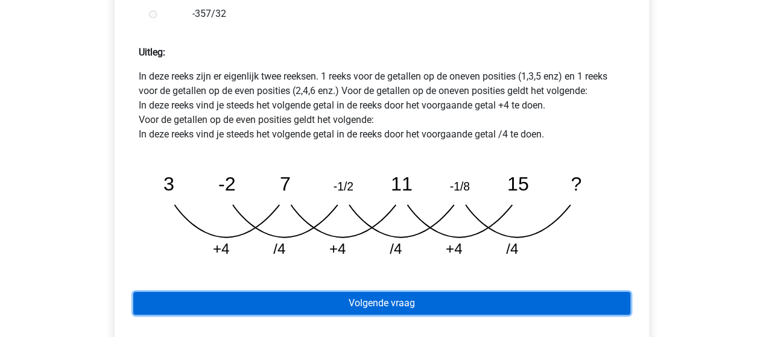
click at [392, 292] on link "Volgende vraag" at bounding box center [381, 303] width 497 height 23
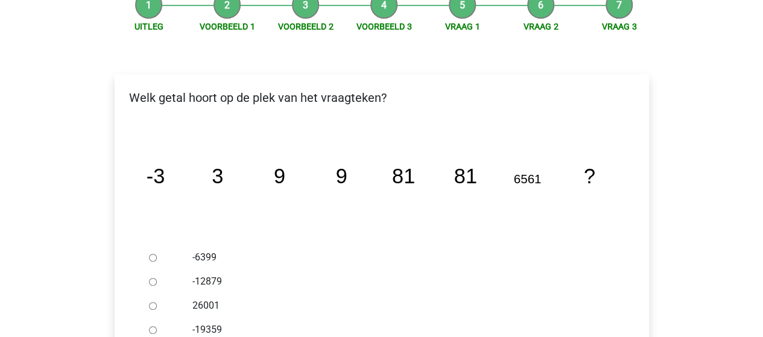
scroll to position [181, 0]
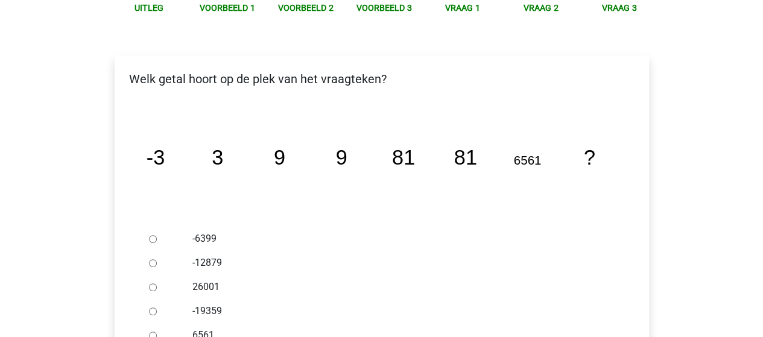
click at [154, 332] on input "6561" at bounding box center [153, 336] width 8 height 8
radio input "true"
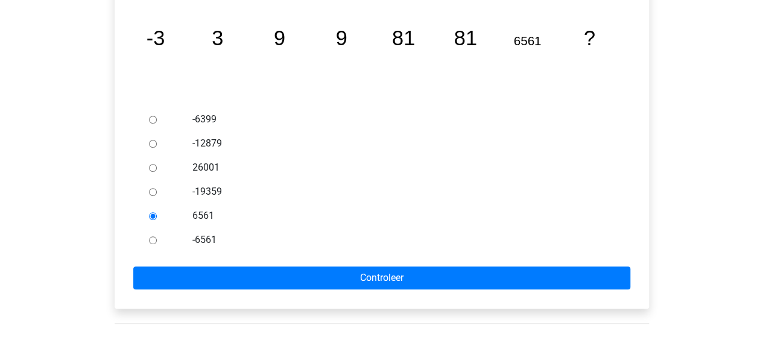
scroll to position [301, 0]
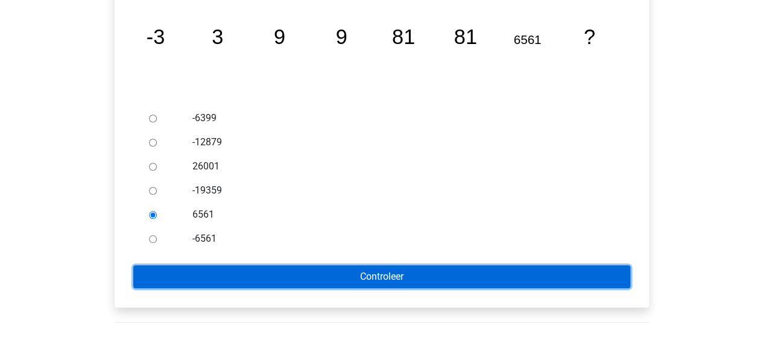
click at [338, 265] on input "Controleer" at bounding box center [381, 276] width 497 height 23
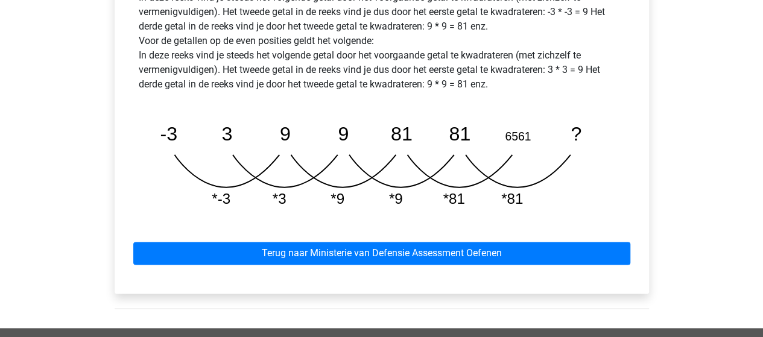
scroll to position [663, 0]
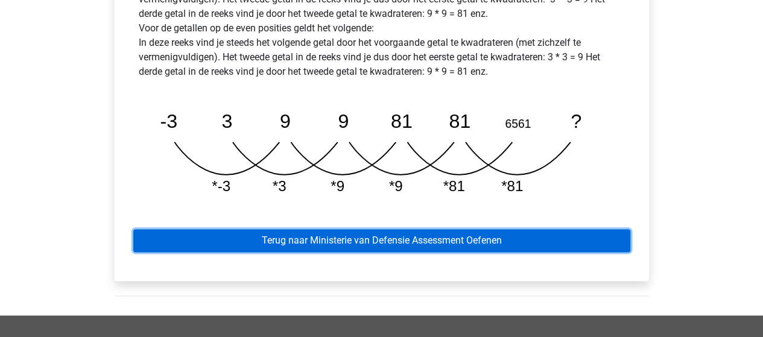
click at [431, 229] on link "Terug naar Ministerie van Defensie Assessment Oefenen" at bounding box center [381, 240] width 497 height 23
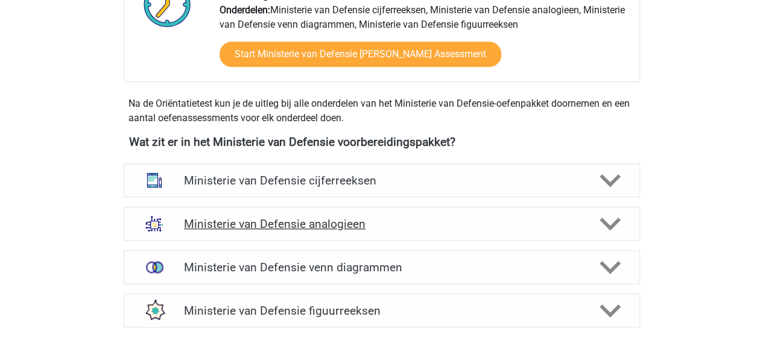
scroll to position [482, 0]
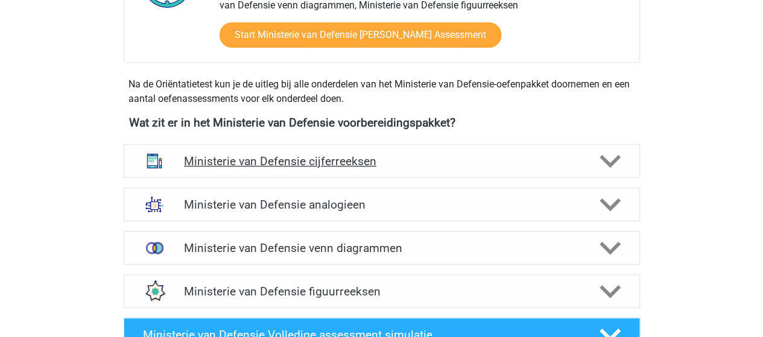
click at [330, 161] on h4 "Ministerie van Defensie cijferreeksen" at bounding box center [381, 161] width 395 height 14
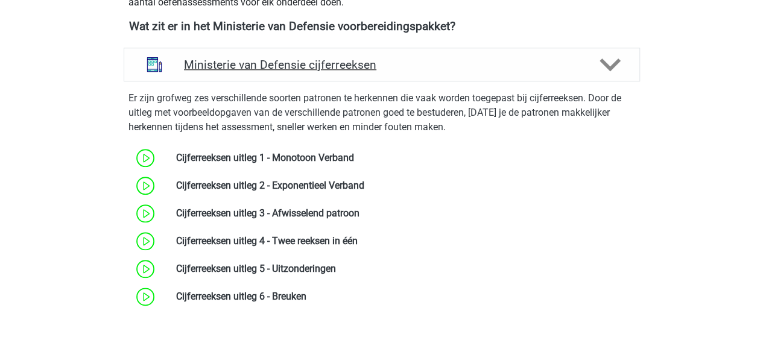
scroll to position [603, 0]
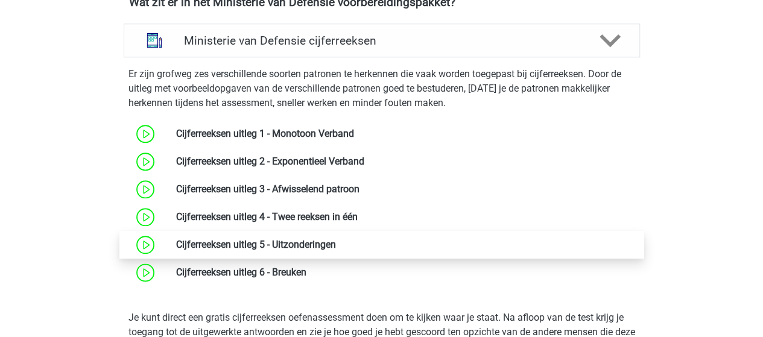
click at [336, 242] on link at bounding box center [336, 244] width 0 height 11
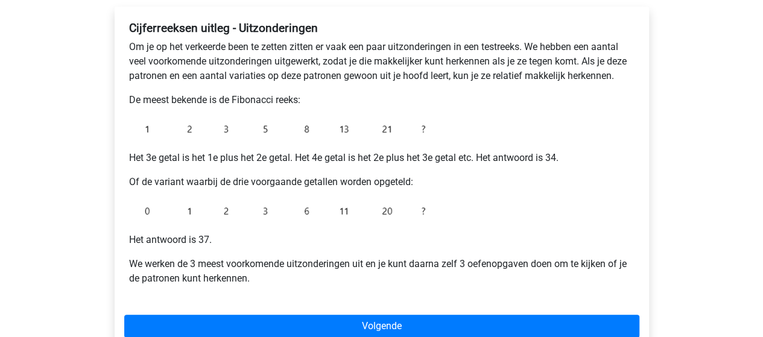
scroll to position [241, 0]
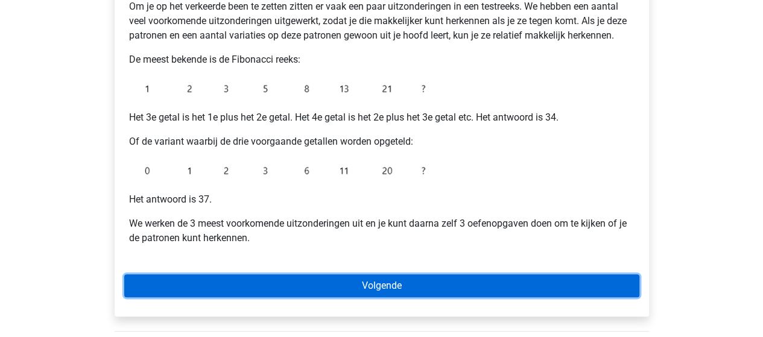
click at [396, 282] on link "Volgende" at bounding box center [381, 285] width 515 height 23
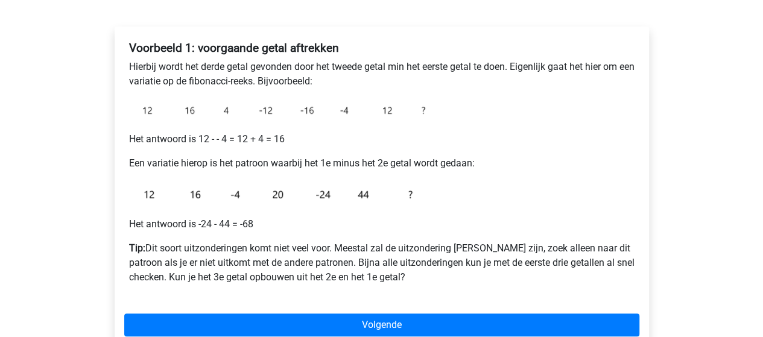
scroll to position [241, 0]
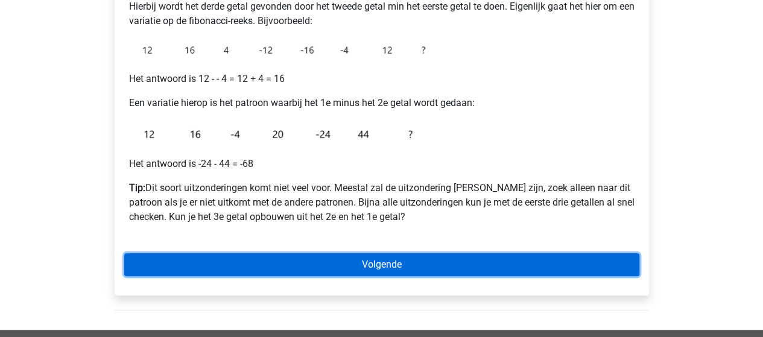
click at [387, 264] on link "Volgende" at bounding box center [381, 264] width 515 height 23
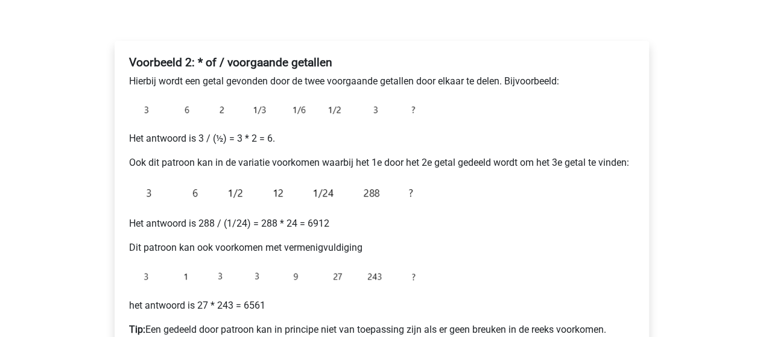
scroll to position [301, 0]
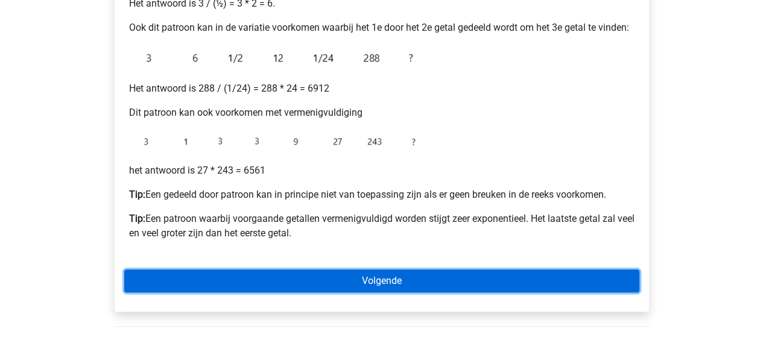
click at [374, 280] on link "Volgende" at bounding box center [381, 280] width 515 height 23
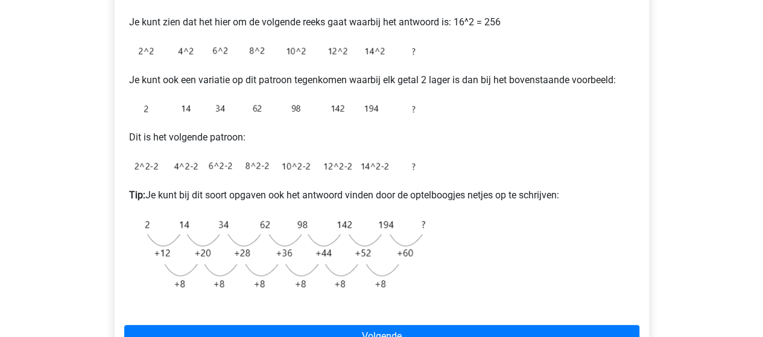
scroll to position [301, 0]
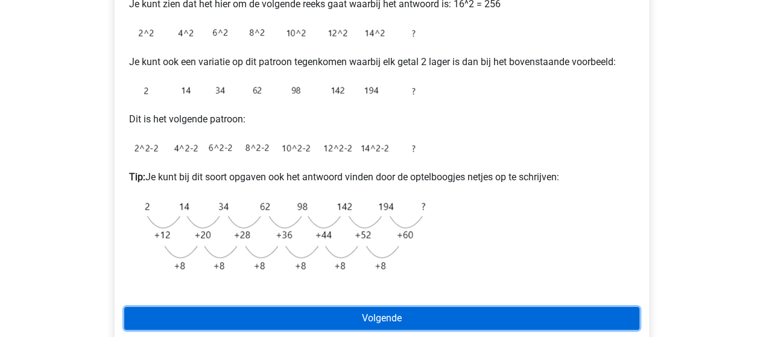
click at [332, 315] on link "Volgende" at bounding box center [381, 318] width 515 height 23
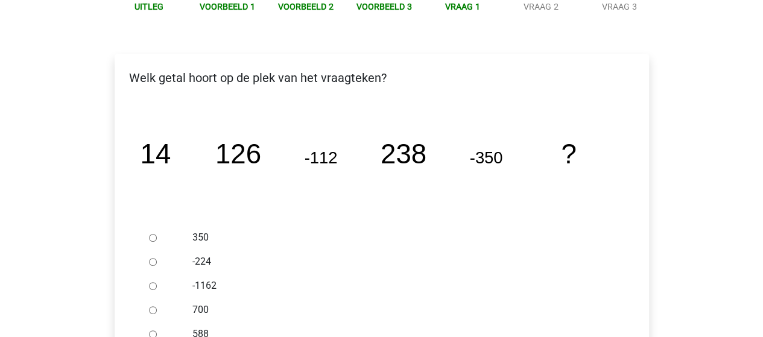
scroll to position [181, 0]
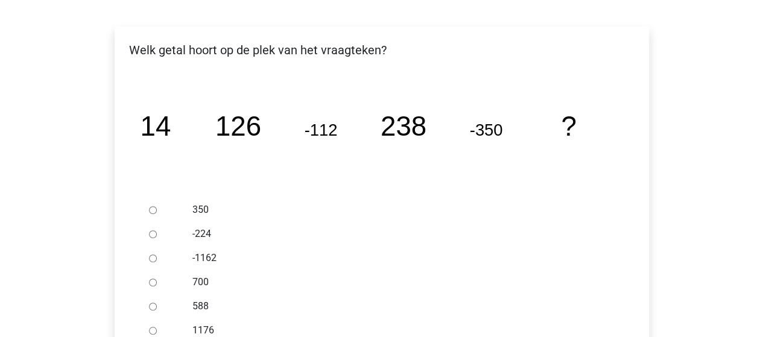
click at [156, 306] on input "588" at bounding box center [153, 307] width 8 height 8
radio input "true"
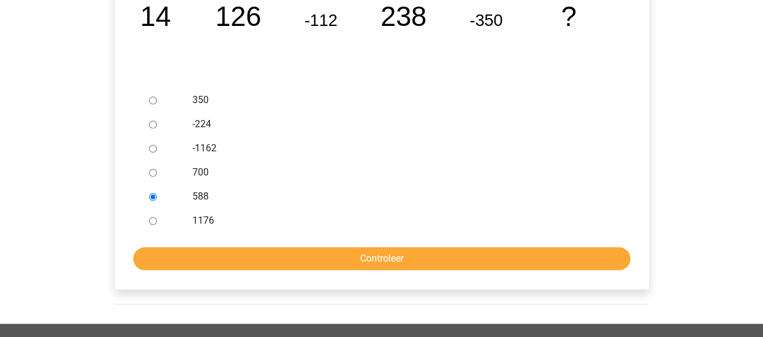
scroll to position [301, 0]
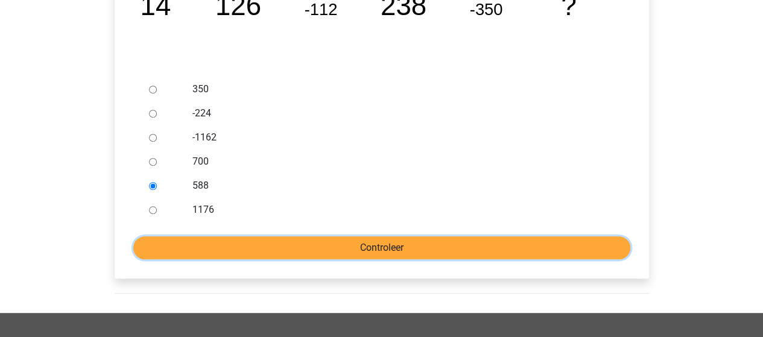
click at [305, 251] on input "Controleer" at bounding box center [381, 247] width 497 height 23
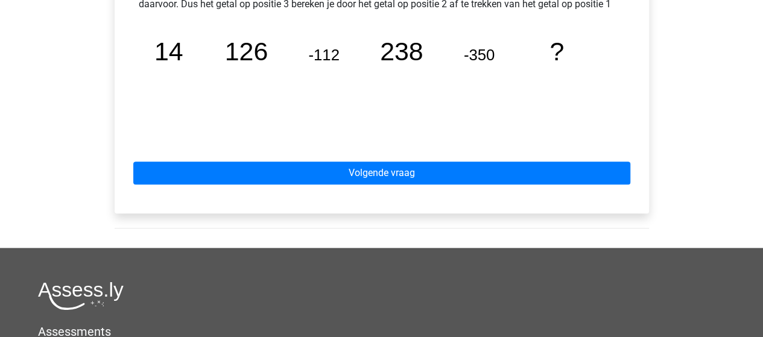
scroll to position [603, 0]
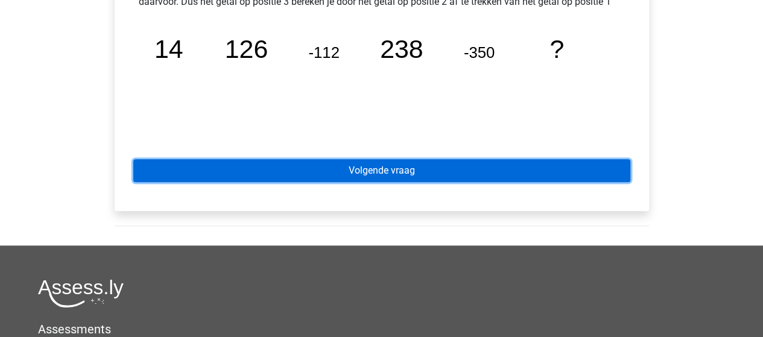
click at [423, 171] on link "Volgende vraag" at bounding box center [381, 170] width 497 height 23
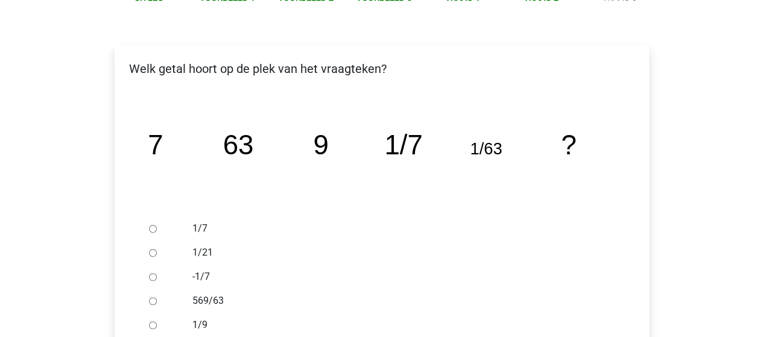
scroll to position [181, 0]
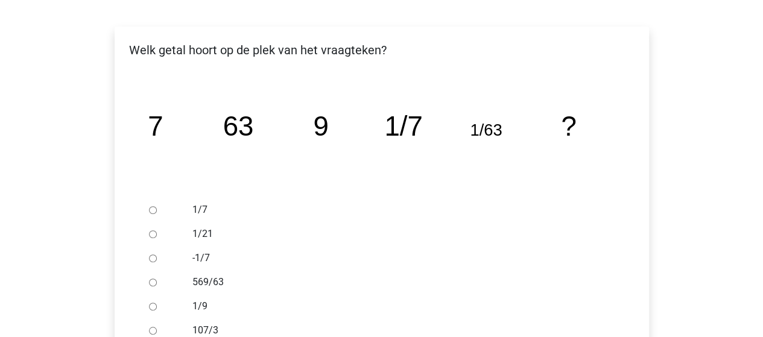
click at [153, 306] on input "1/9" at bounding box center [153, 307] width 8 height 8
radio input "true"
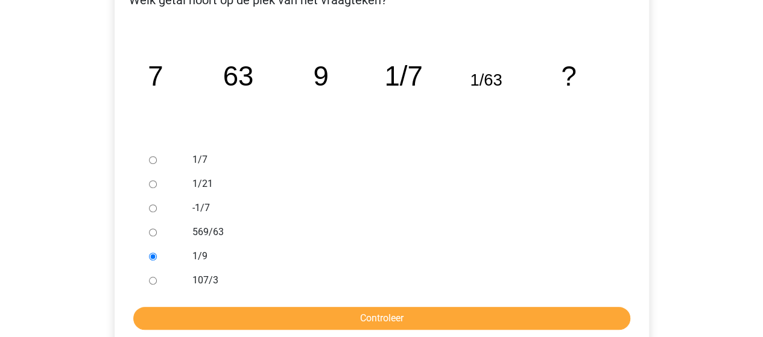
scroll to position [301, 0]
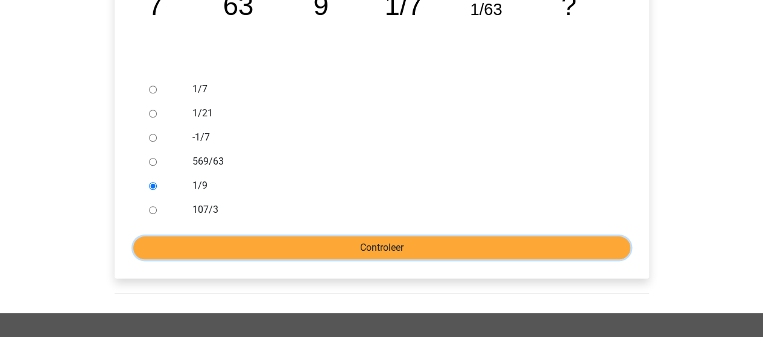
click at [347, 256] on input "Controleer" at bounding box center [381, 247] width 497 height 23
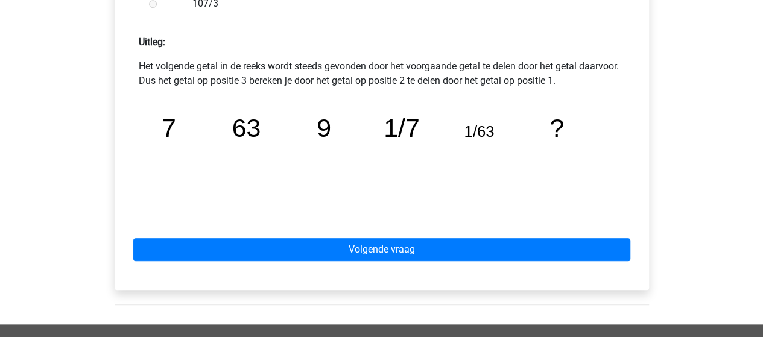
scroll to position [543, 0]
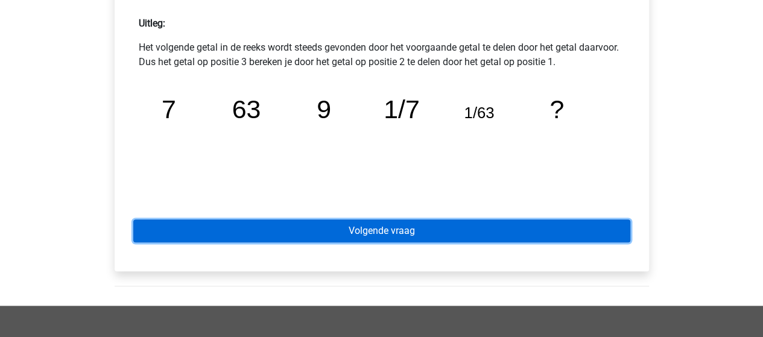
click at [390, 227] on link "Volgende vraag" at bounding box center [381, 230] width 497 height 23
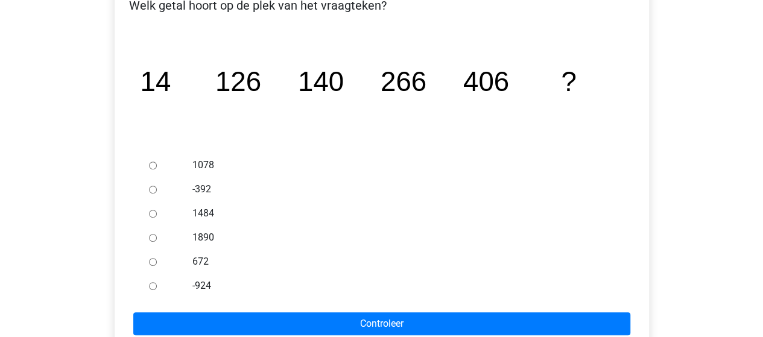
scroll to position [241, 0]
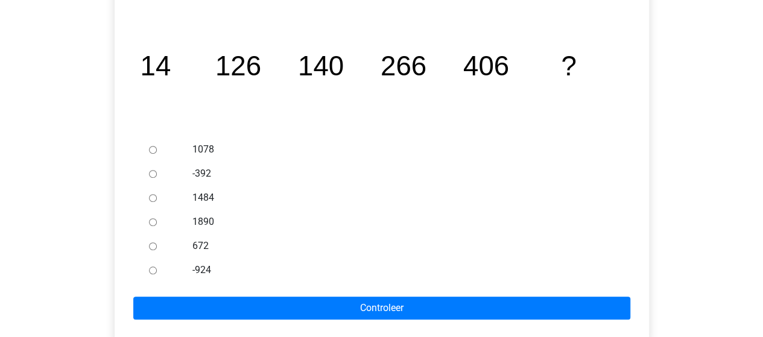
click at [151, 247] on input "672" at bounding box center [153, 246] width 8 height 8
radio input "true"
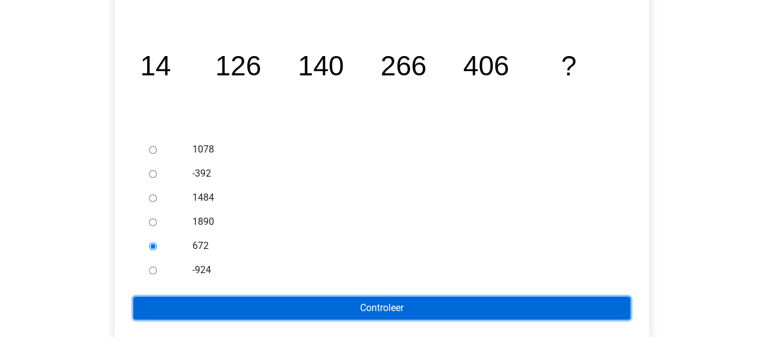
click at [326, 301] on input "Controleer" at bounding box center [381, 308] width 497 height 23
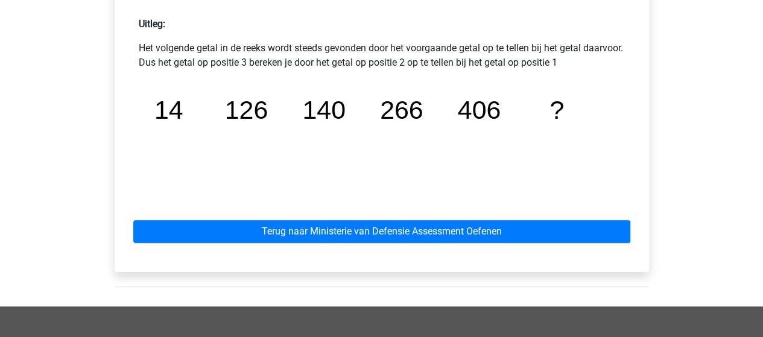
scroll to position [543, 0]
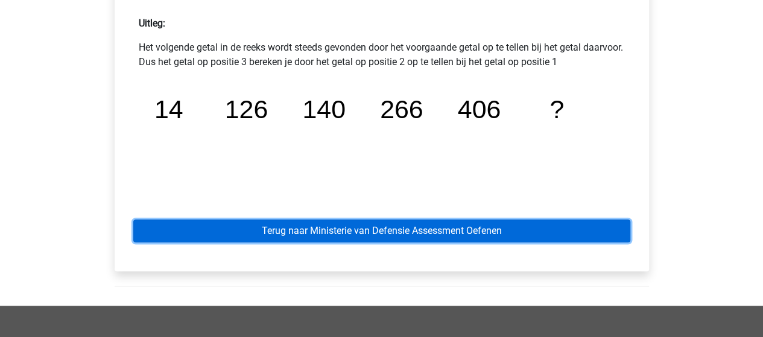
click at [455, 232] on link "Terug naar Ministerie van Defensie Assessment Oefenen" at bounding box center [381, 230] width 497 height 23
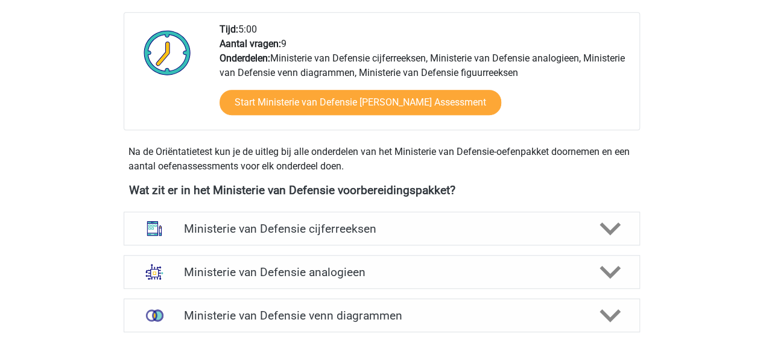
scroll to position [482, 0]
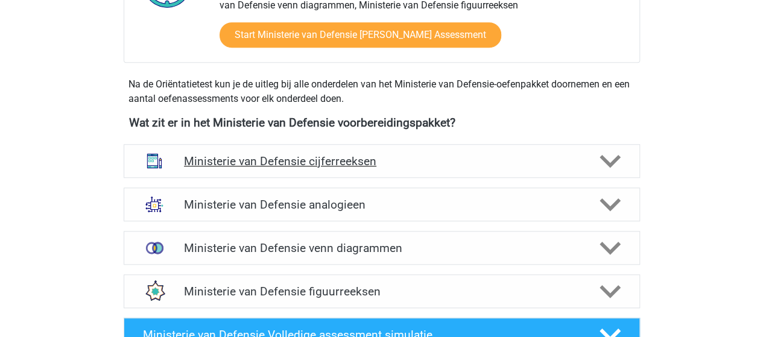
click at [349, 161] on h4 "Ministerie van Defensie cijferreeksen" at bounding box center [381, 161] width 395 height 14
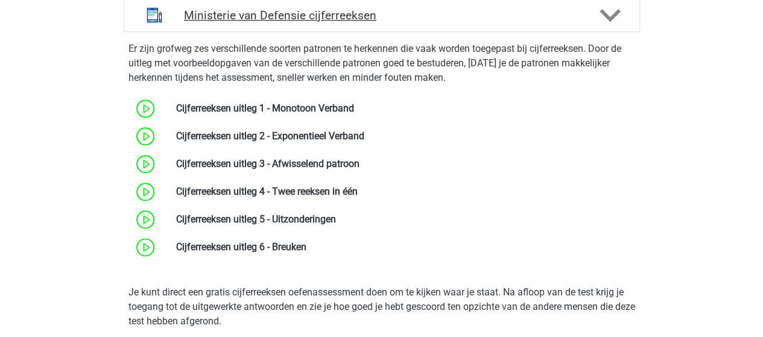
scroll to position [663, 0]
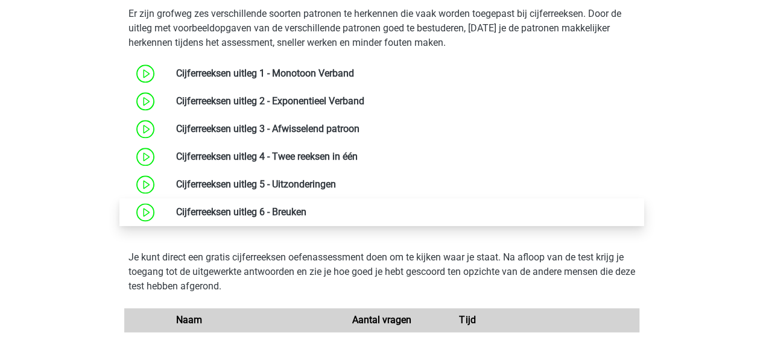
click at [306, 208] on link at bounding box center [306, 211] width 0 height 11
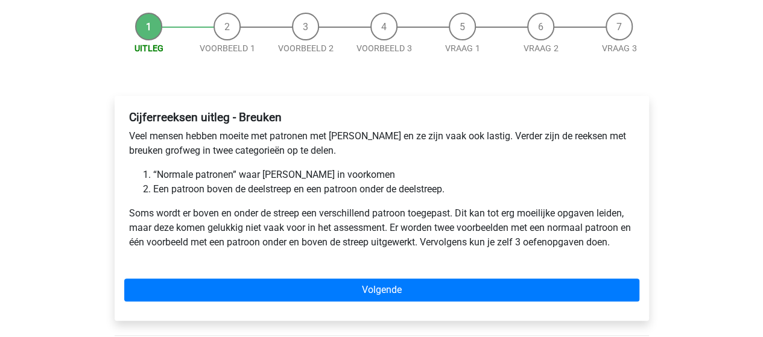
scroll to position [121, 0]
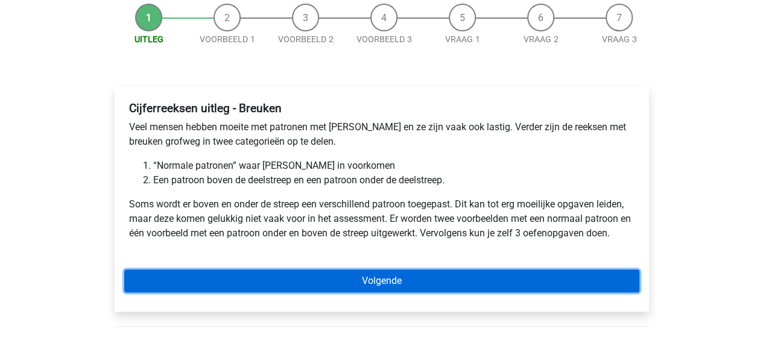
click at [371, 282] on link "Volgende" at bounding box center [381, 280] width 515 height 23
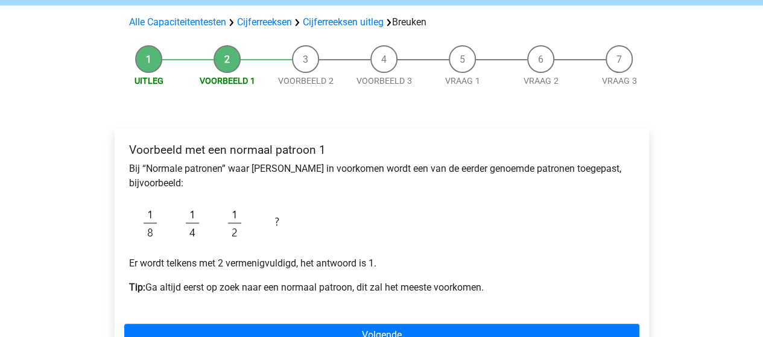
scroll to position [121, 0]
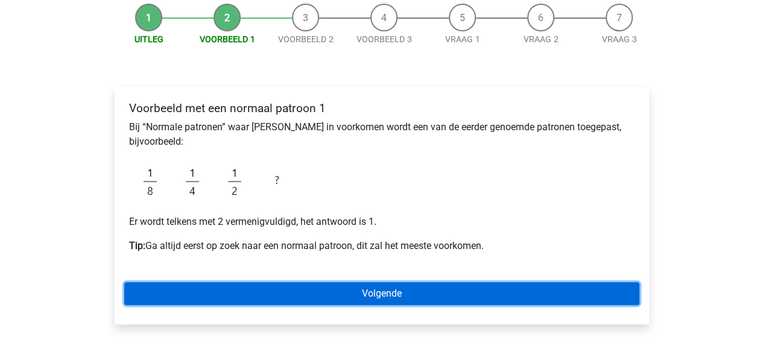
click at [353, 294] on link "Volgende" at bounding box center [381, 293] width 515 height 23
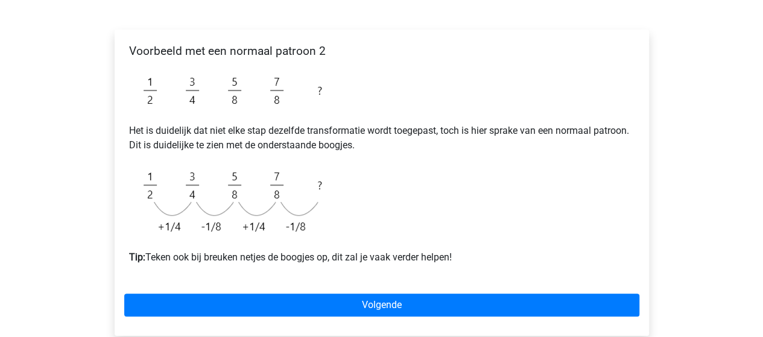
scroll to position [241, 0]
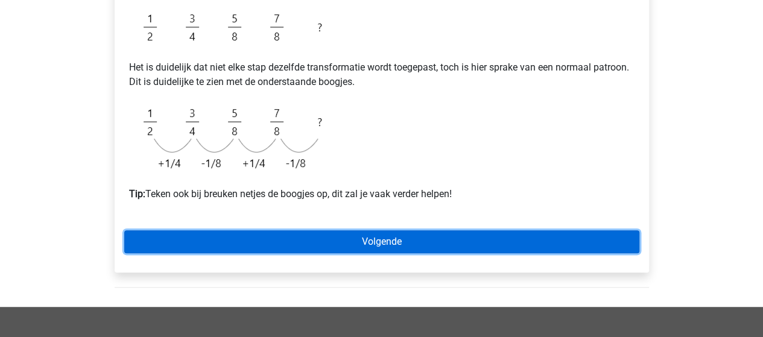
click at [373, 236] on link "Volgende" at bounding box center [381, 241] width 515 height 23
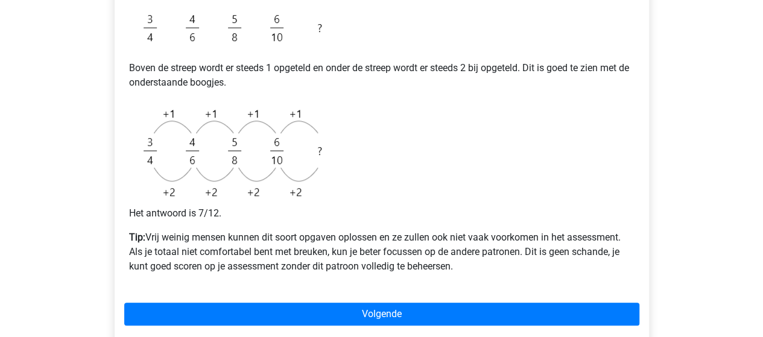
scroll to position [422, 0]
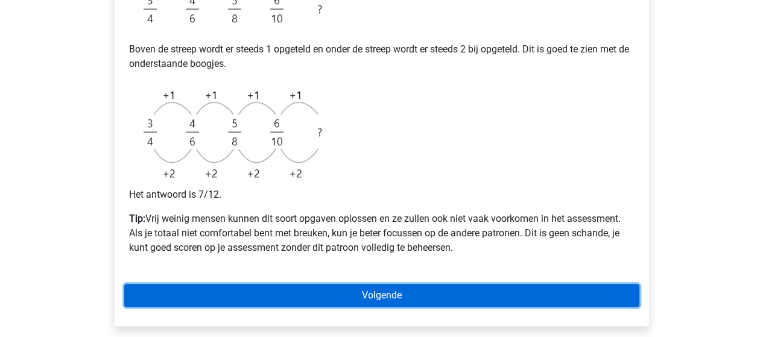
click at [414, 291] on link "Volgende" at bounding box center [381, 295] width 515 height 23
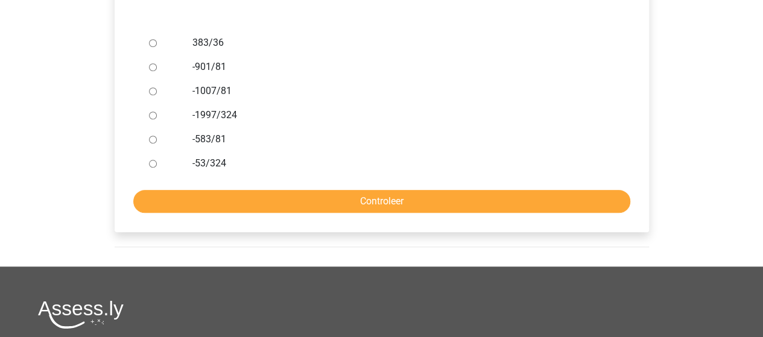
scroll to position [362, 0]
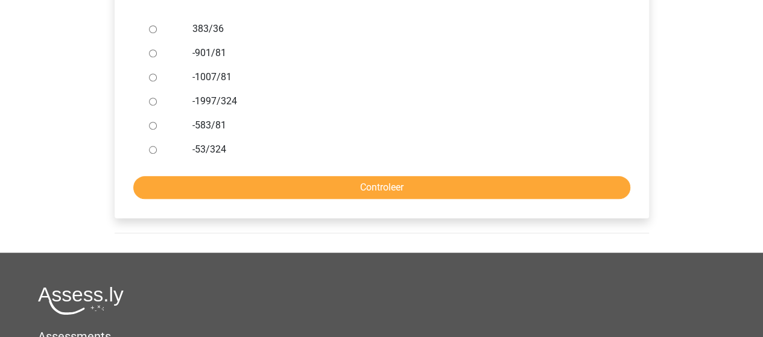
click at [151, 133] on div at bounding box center [164, 125] width 40 height 24
click at [152, 127] on input "-583/81" at bounding box center [153, 126] width 8 height 8
radio input "true"
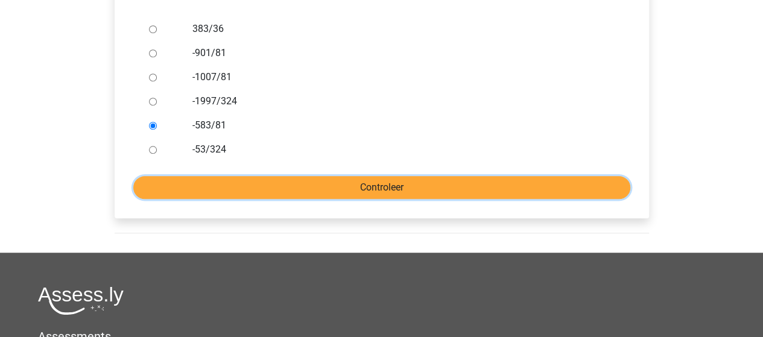
click at [307, 179] on input "Controleer" at bounding box center [381, 187] width 497 height 23
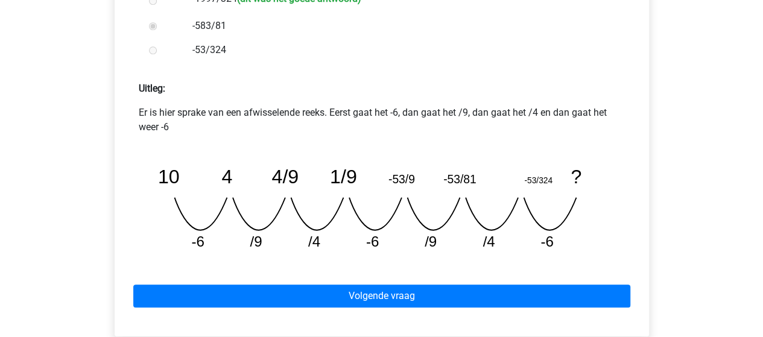
scroll to position [482, 0]
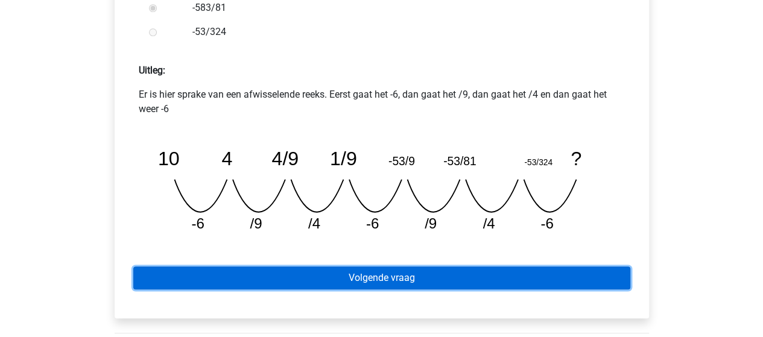
click at [417, 272] on link "Volgende vraag" at bounding box center [381, 277] width 497 height 23
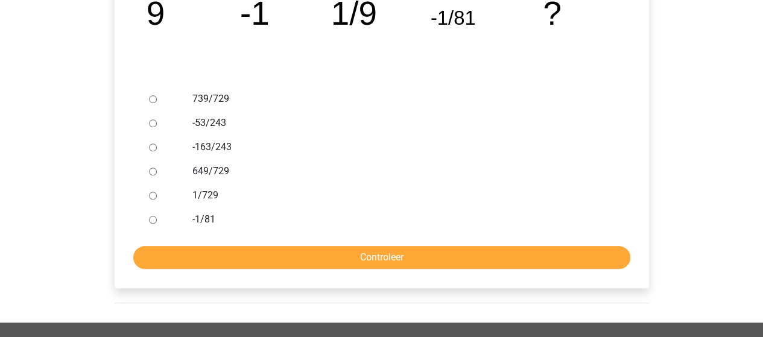
scroll to position [181, 0]
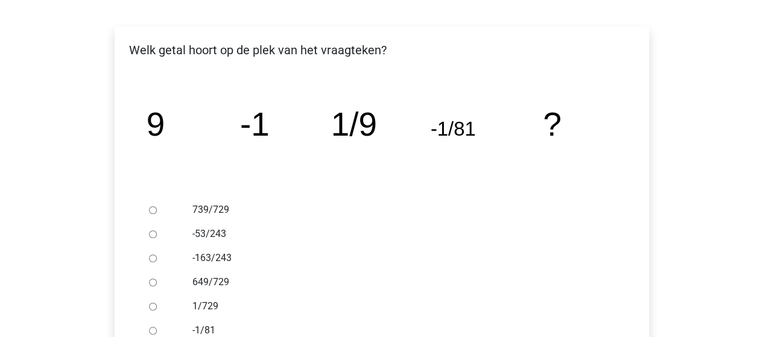
click at [137, 254] on ul "739/729 -53/243 -163/243 649/729 1/729 -1/81" at bounding box center [381, 270] width 515 height 145
click at [151, 262] on input "-163/243" at bounding box center [153, 258] width 8 height 8
radio input "true"
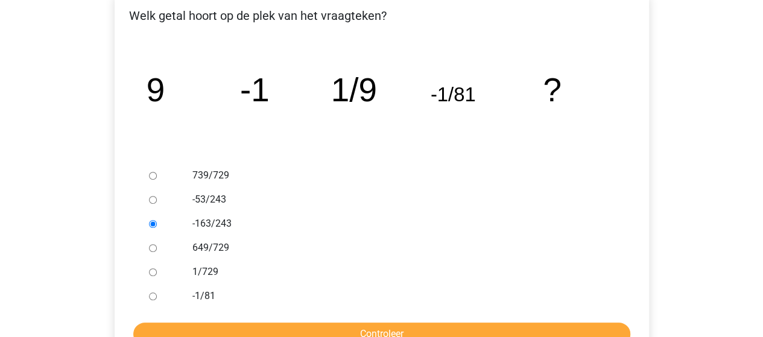
scroll to position [241, 0]
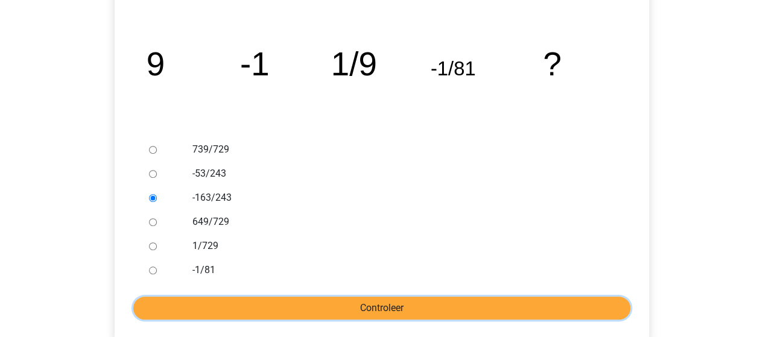
click at [393, 309] on input "Controleer" at bounding box center [381, 308] width 497 height 23
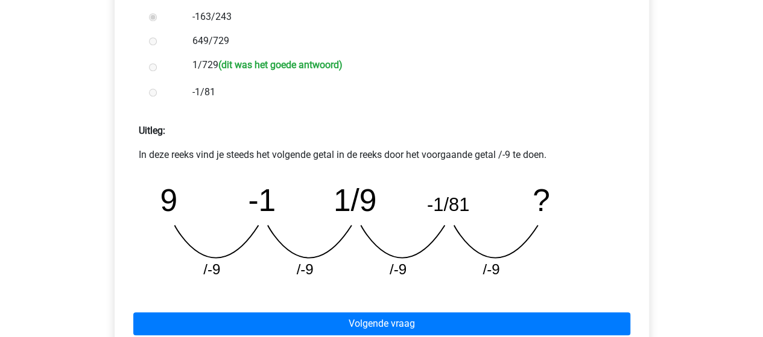
scroll to position [482, 0]
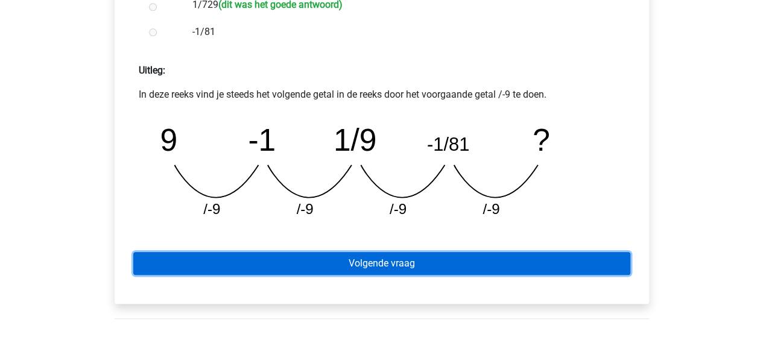
click at [397, 268] on link "Volgende vraag" at bounding box center [381, 263] width 497 height 23
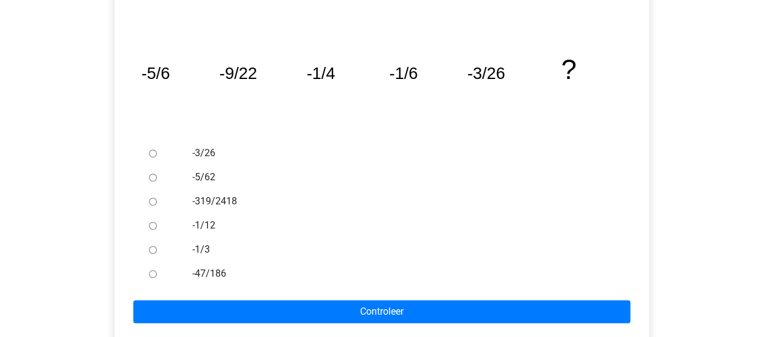
scroll to position [241, 0]
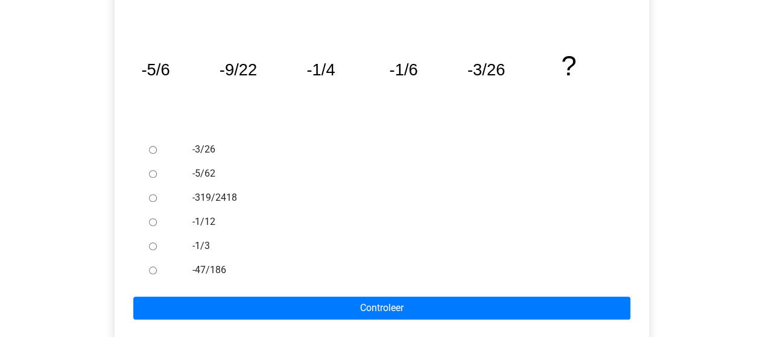
click at [156, 170] on input "-5/62" at bounding box center [153, 174] width 8 height 8
radio input "true"
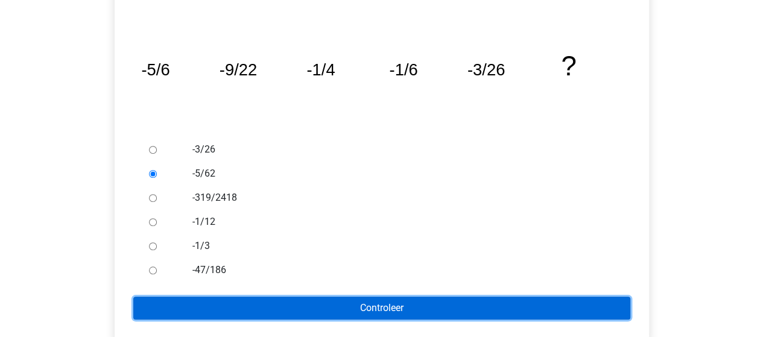
click at [353, 307] on input "Controleer" at bounding box center [381, 308] width 497 height 23
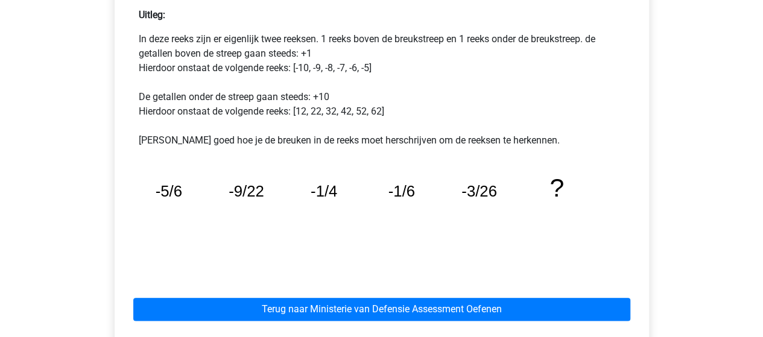
scroll to position [663, 0]
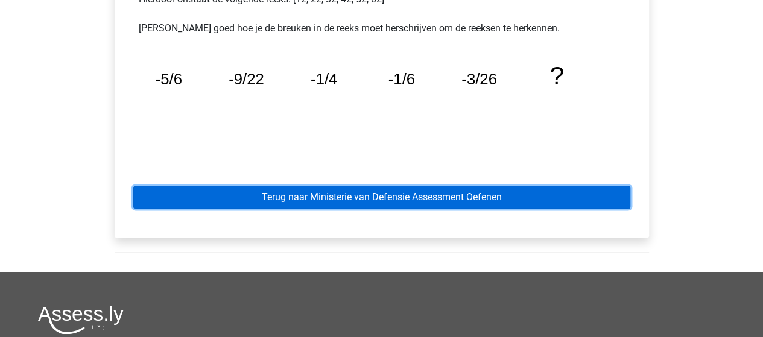
click at [389, 188] on link "Terug naar Ministerie van Defensie Assessment Oefenen" at bounding box center [381, 197] width 497 height 23
